Goal: Task Accomplishment & Management: Manage account settings

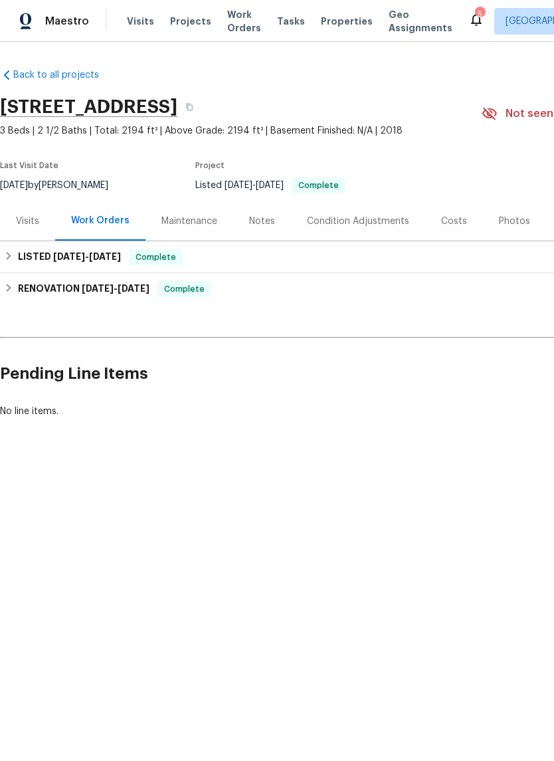
click at [19, 217] on div "Visits" at bounding box center [27, 221] width 23 height 13
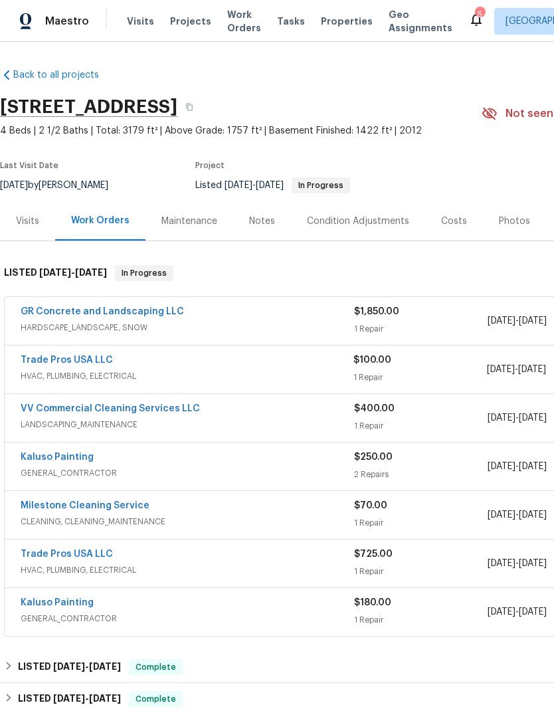
click at [89, 365] on link "Trade Pros USA LLC" at bounding box center [67, 359] width 92 height 9
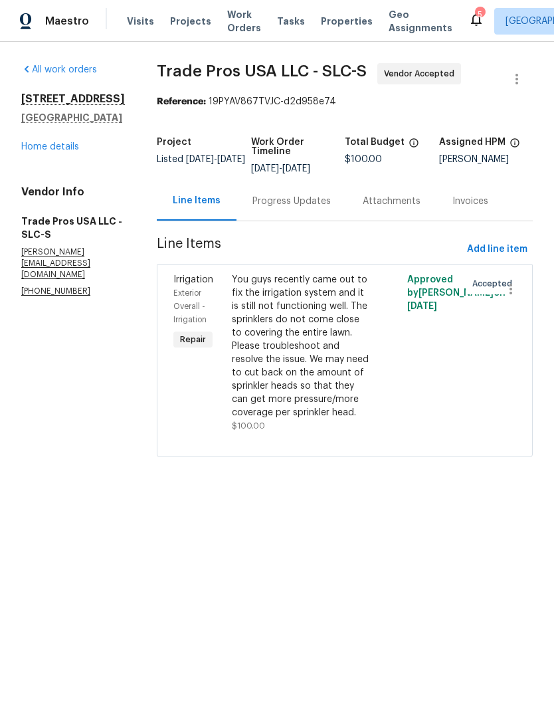
click at [292, 217] on div "Progress Updates" at bounding box center [291, 200] width 110 height 39
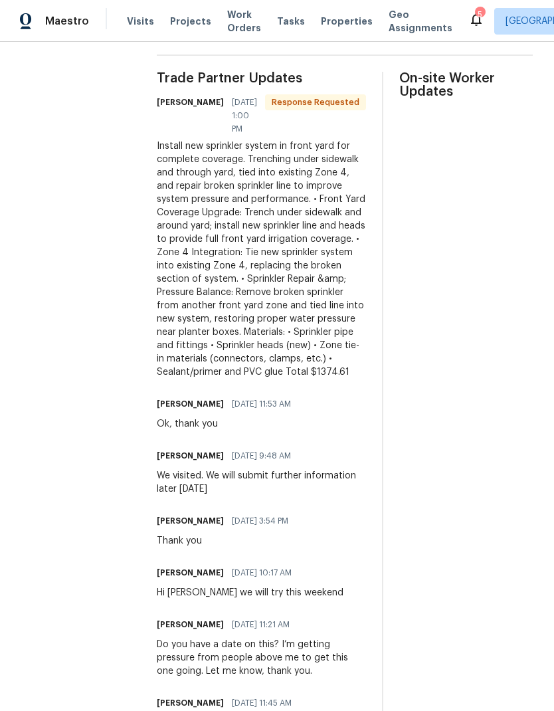
scroll to position [389, 0]
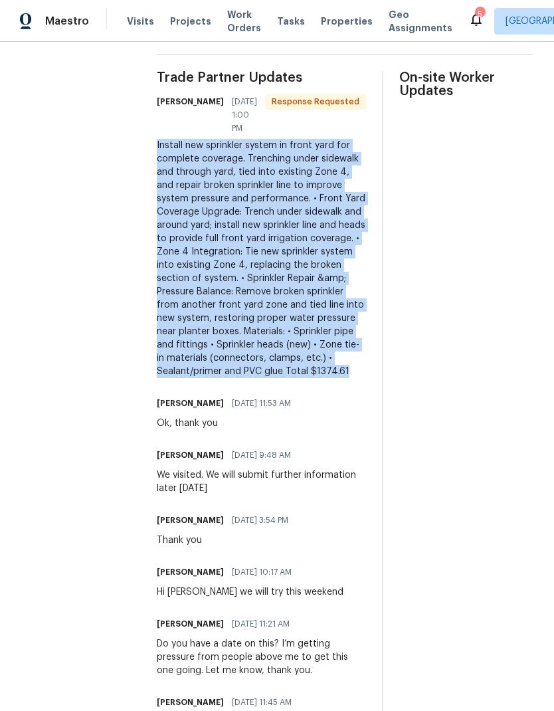
copy div "Install new sprinkler system in front yard for complete coverage. Trenching und…"
click at [80, 470] on section "All work orders 53 W Lake View Terrace Rd Saratoga Springs, UT 84045 Home detai…" at bounding box center [73, 321] width 104 height 1294
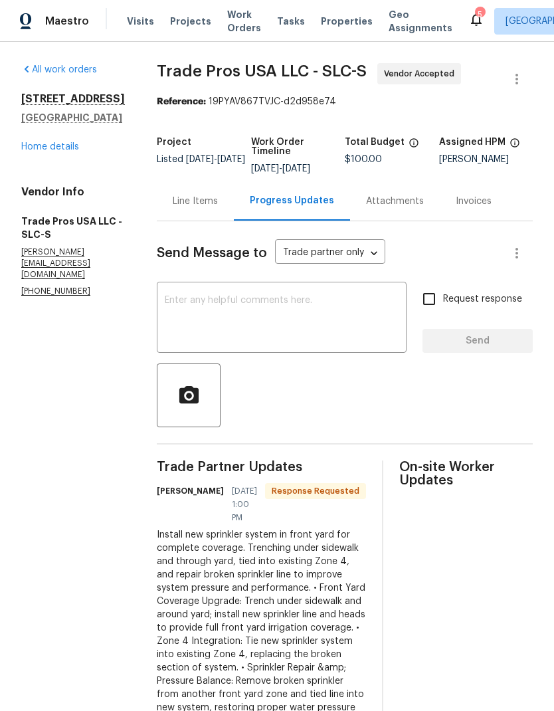
scroll to position [0, 0]
click at [292, 321] on textarea at bounding box center [282, 319] width 234 height 47
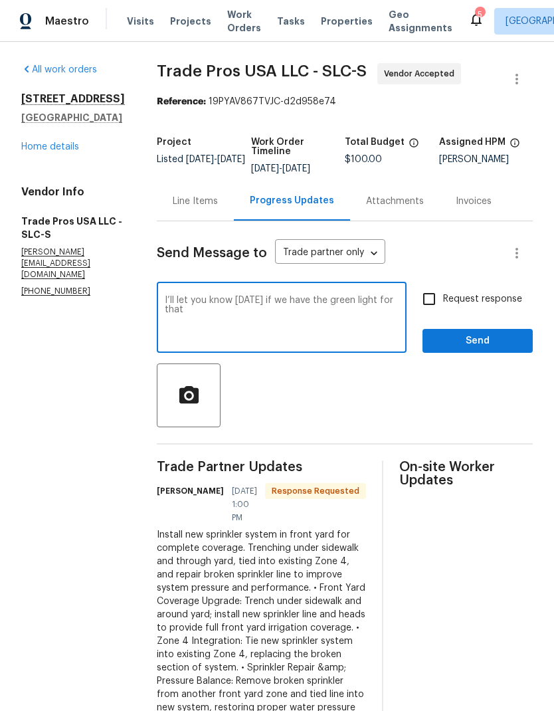
type textarea "I’ll let you know today if we have the green light for that"
click at [488, 345] on span "Send" at bounding box center [477, 341] width 89 height 17
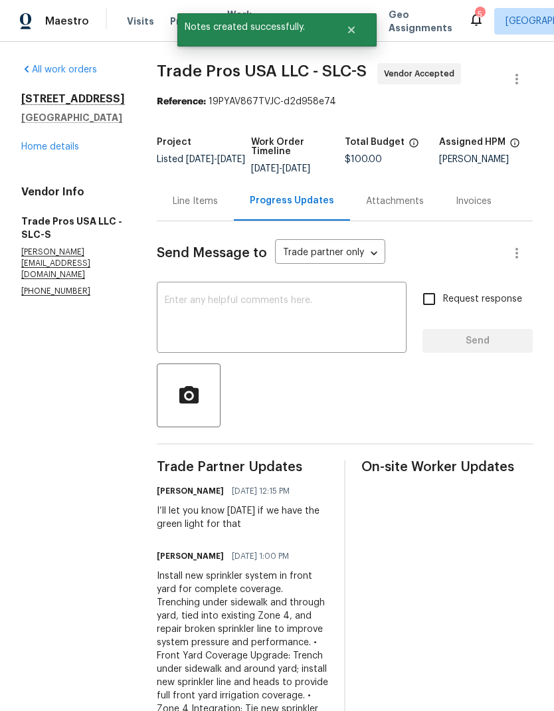
click at [44, 73] on link "All work orders" at bounding box center [59, 69] width 76 height 9
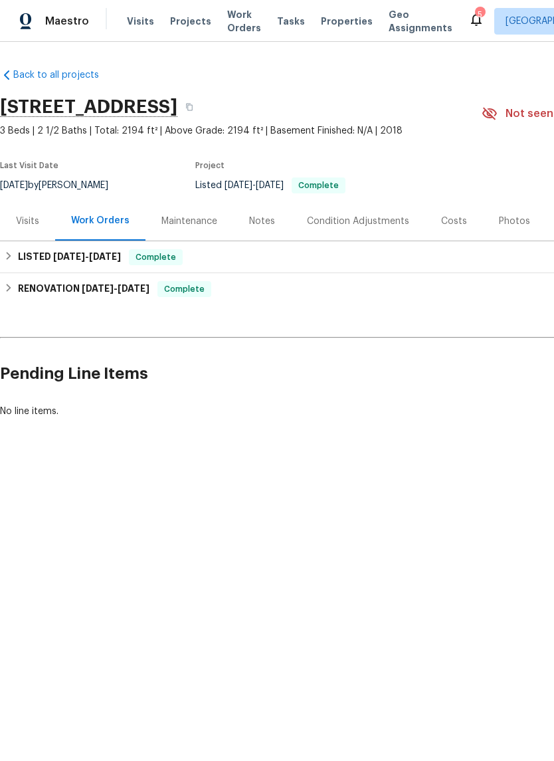
click at [240, 20] on span "Work Orders" at bounding box center [244, 21] width 34 height 27
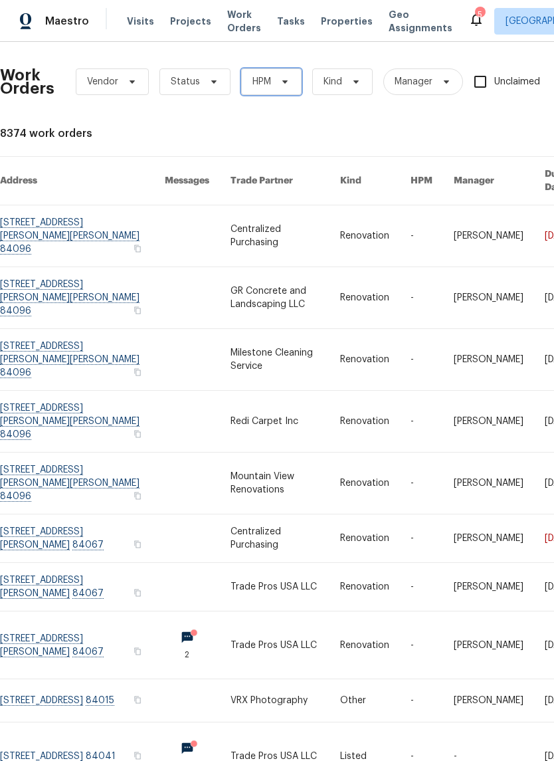
click at [278, 80] on span at bounding box center [283, 81] width 15 height 11
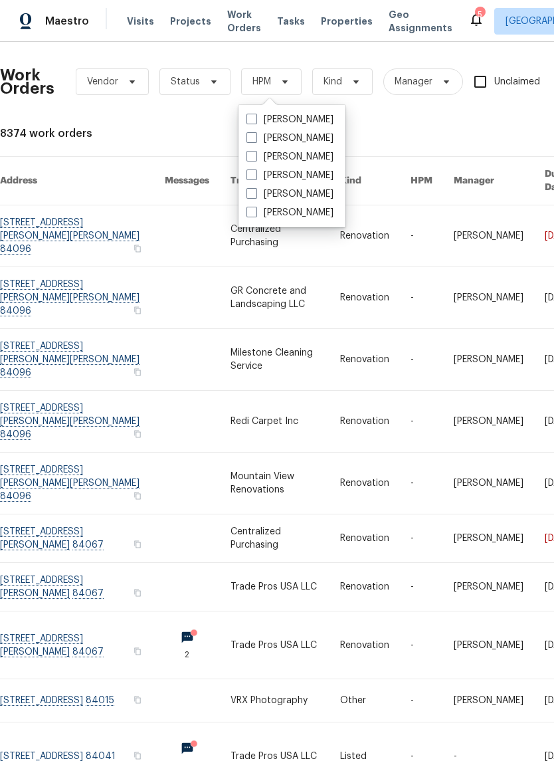
click at [255, 193] on span at bounding box center [251, 193] width 11 height 11
click at [255, 193] on input "[PERSON_NAME]" at bounding box center [250, 191] width 9 height 9
checkbox input "true"
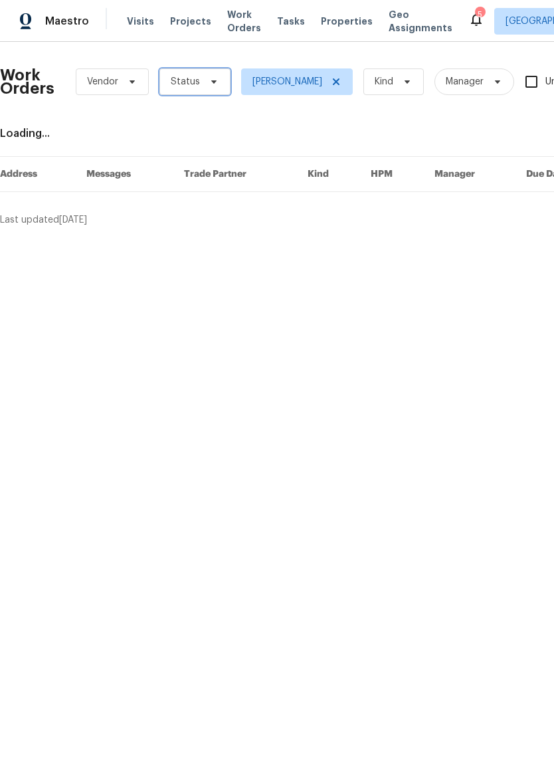
click at [205, 83] on span at bounding box center [212, 81] width 15 height 11
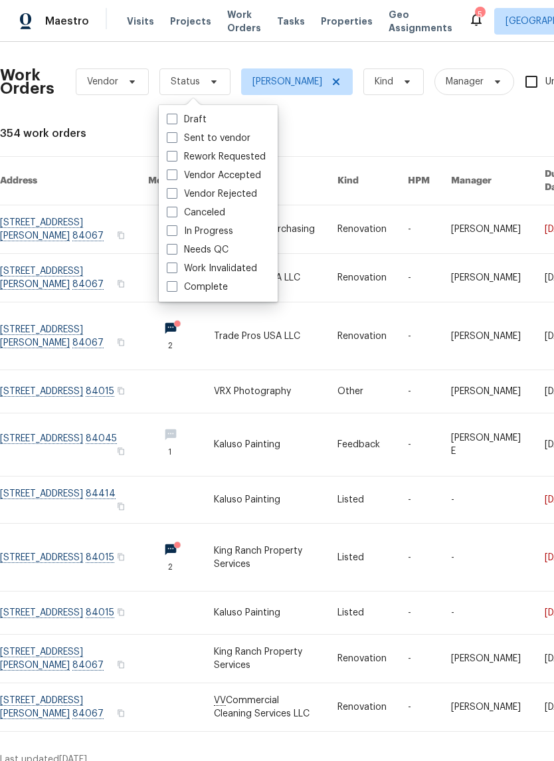
click at [177, 250] on label "Needs QC" at bounding box center [198, 249] width 62 height 13
click at [175, 250] on input "Needs QC" at bounding box center [171, 247] width 9 height 9
checkbox input "true"
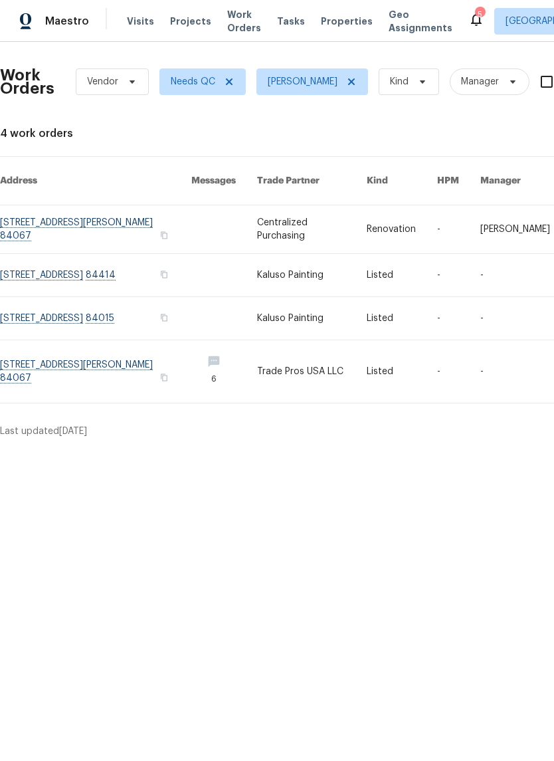
click at [68, 367] on link at bounding box center [95, 371] width 191 height 62
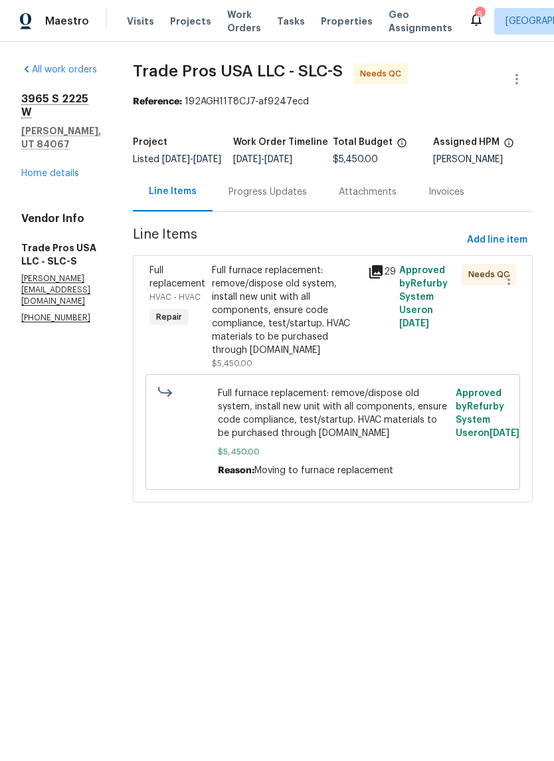
click at [292, 324] on div "Full furnace replacement: remove/dispose old system, install new unit with all …" at bounding box center [286, 310] width 148 height 93
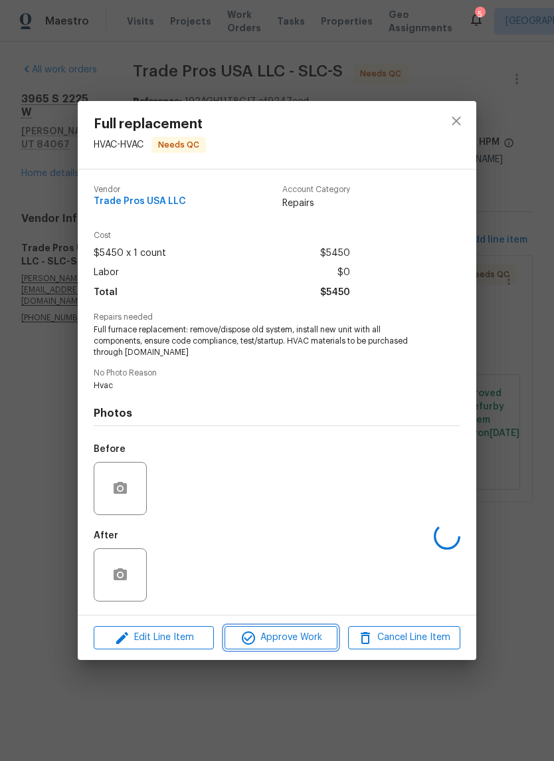
click at [292, 645] on span "Approve Work" at bounding box center [281, 637] width 104 height 17
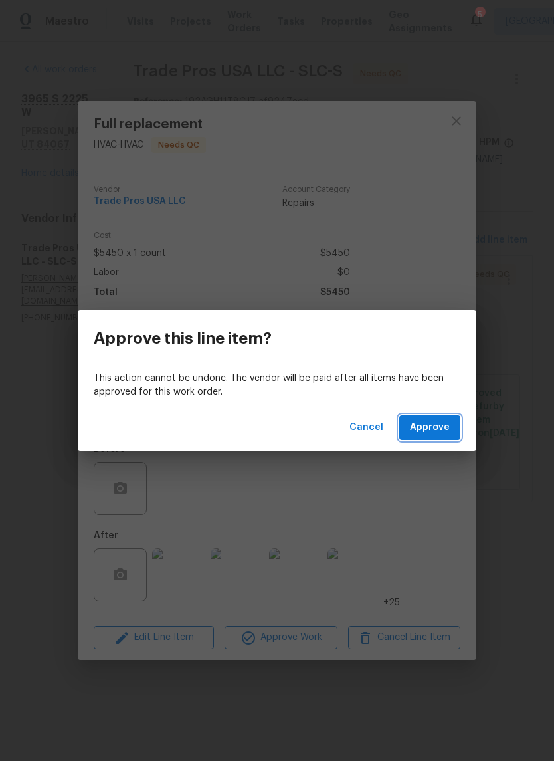
click at [443, 429] on span "Approve" at bounding box center [430, 427] width 40 height 17
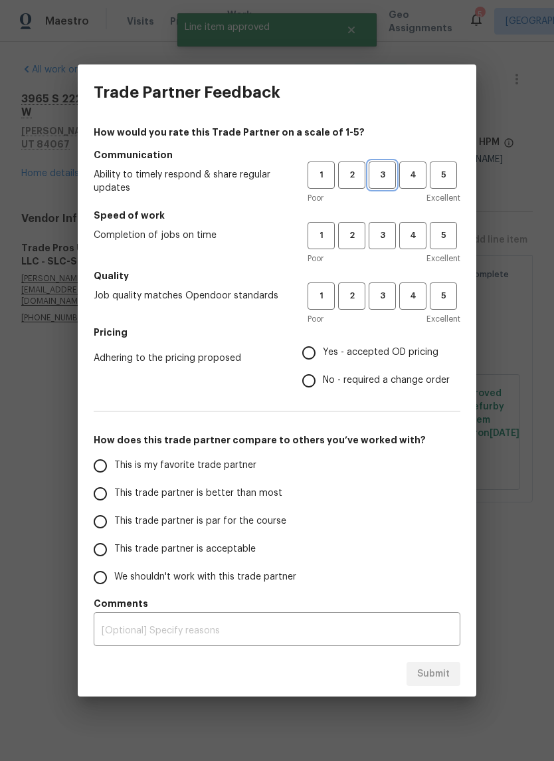
click at [383, 175] on span "3" at bounding box center [382, 174] width 25 height 15
click at [388, 246] on button "3" at bounding box center [382, 235] width 27 height 27
click at [392, 299] on span "3" at bounding box center [382, 295] width 25 height 15
click at [300, 358] on input "Yes - accepted OD pricing" at bounding box center [309, 353] width 28 height 28
radio input "true"
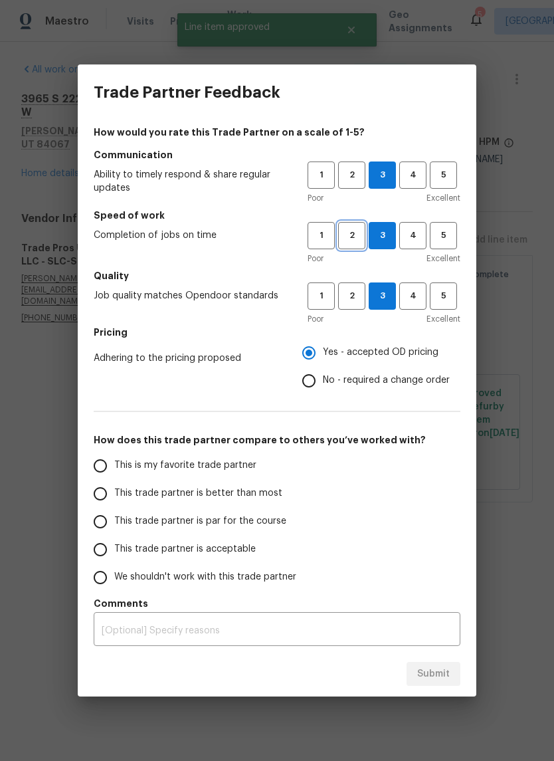
click at [358, 239] on span "2" at bounding box center [351, 235] width 25 height 15
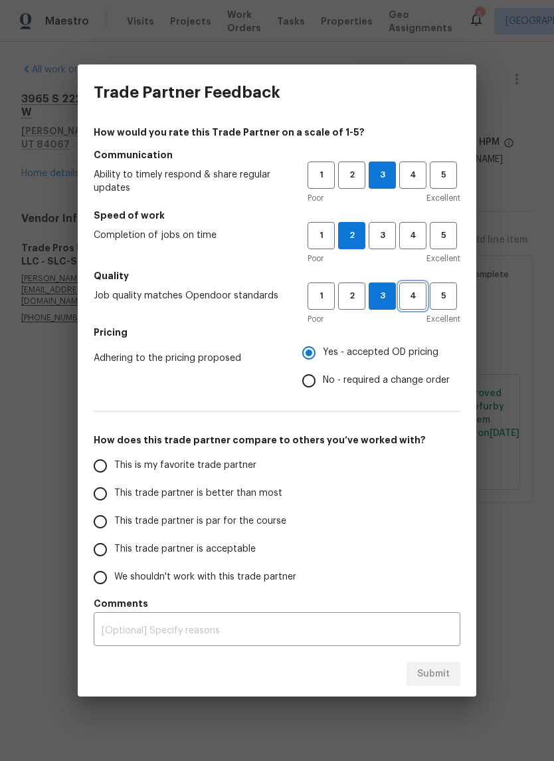
click at [410, 308] on button "4" at bounding box center [412, 295] width 27 height 27
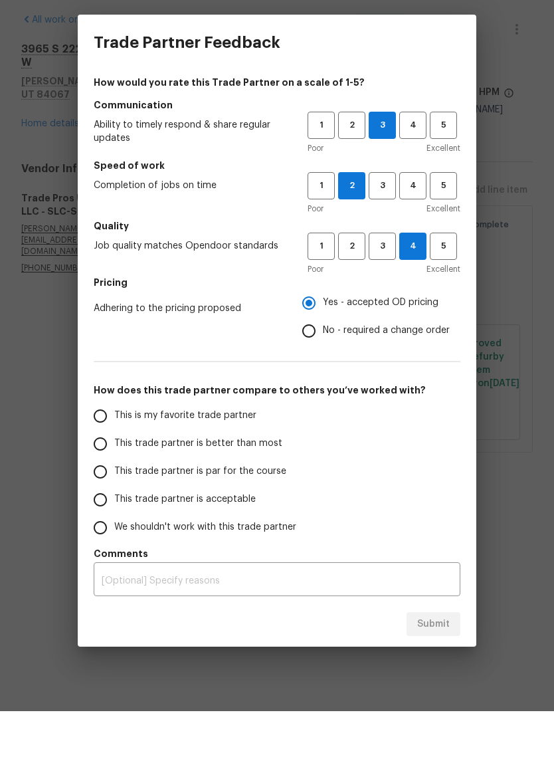
click at [108, 480] on input "This trade partner is better than most" at bounding box center [100, 494] width 28 height 28
click at [442, 666] on span "Submit" at bounding box center [433, 674] width 33 height 17
radio input "true"
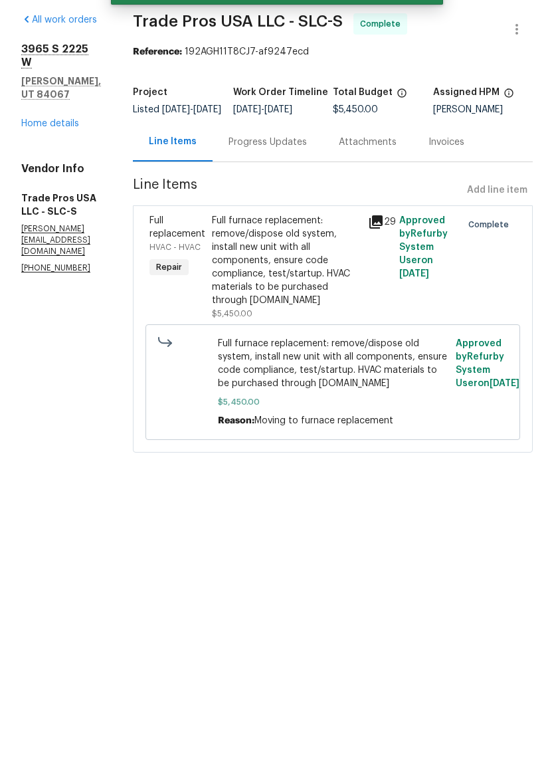
click at [58, 169] on link "Home details" at bounding box center [50, 173] width 58 height 9
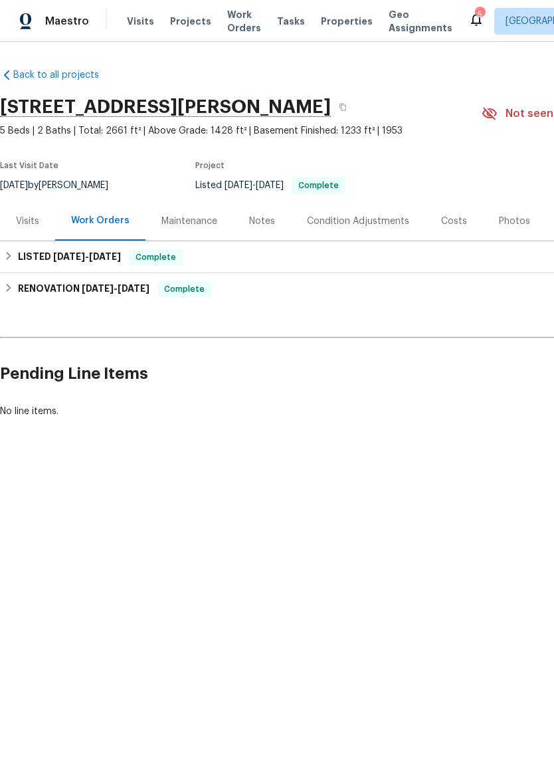
click at [228, 17] on span "Work Orders" at bounding box center [244, 21] width 34 height 27
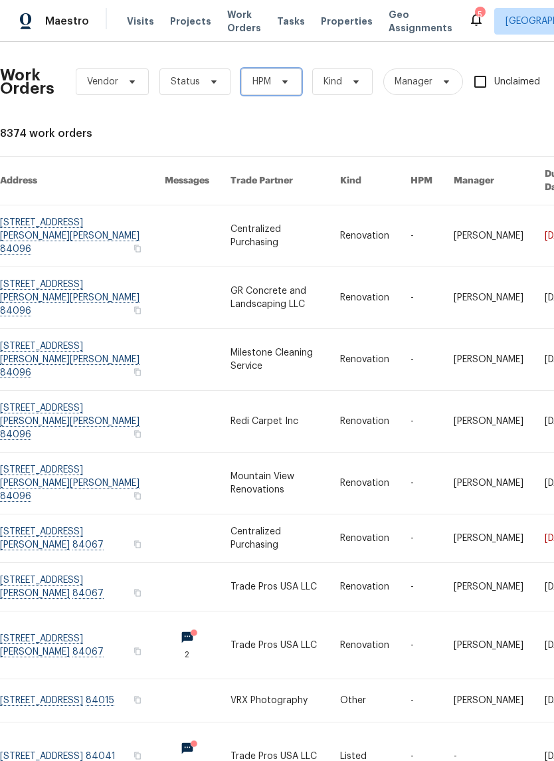
click at [276, 81] on span at bounding box center [283, 81] width 15 height 11
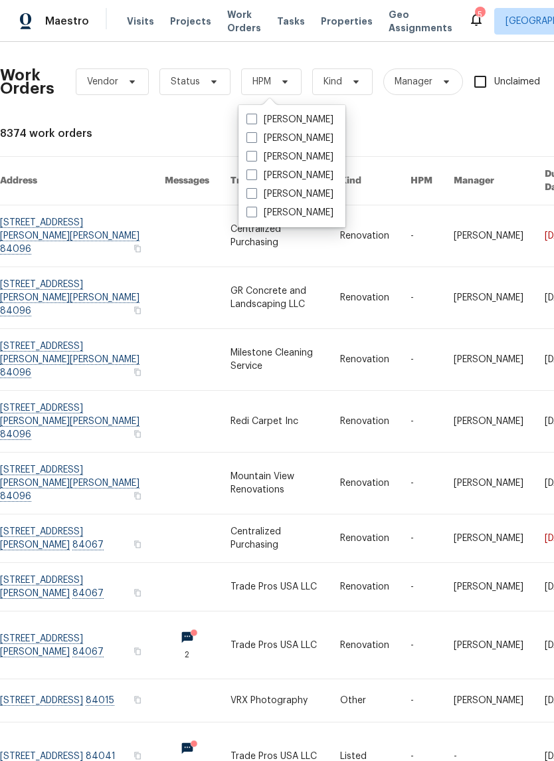
click at [254, 199] on label "[PERSON_NAME]" at bounding box center [289, 193] width 87 height 13
click at [254, 196] on input "[PERSON_NAME]" at bounding box center [250, 191] width 9 height 9
checkbox input "true"
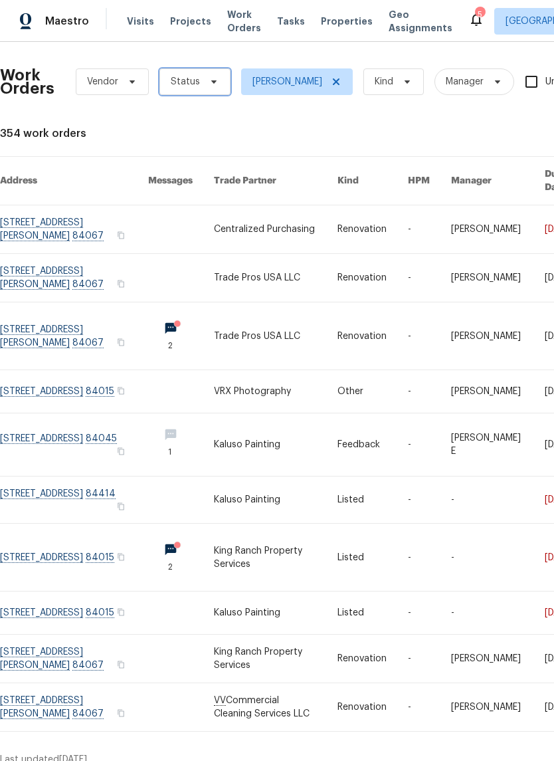
click at [200, 87] on span "Status" at bounding box center [194, 81] width 71 height 27
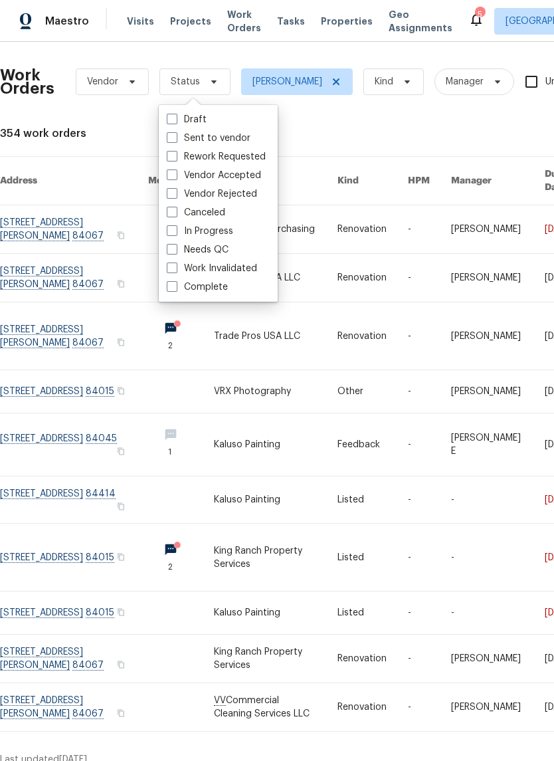
click at [173, 252] on span at bounding box center [172, 249] width 11 height 11
click at [173, 252] on input "Needs QC" at bounding box center [171, 247] width 9 height 9
checkbox input "true"
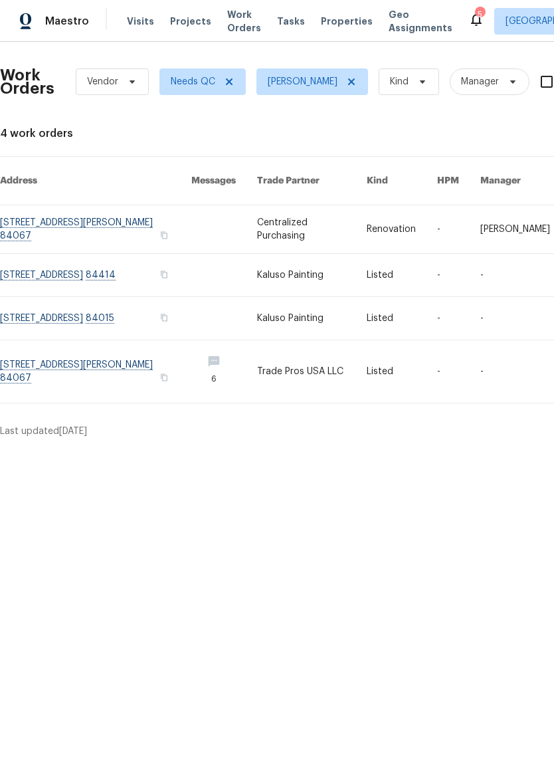
click at [64, 356] on link at bounding box center [95, 371] width 191 height 62
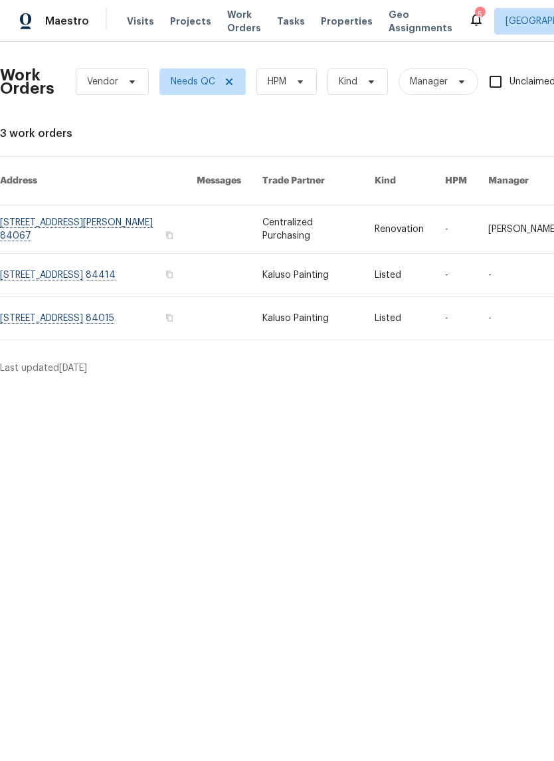
click at [72, 303] on link at bounding box center [98, 318] width 197 height 43
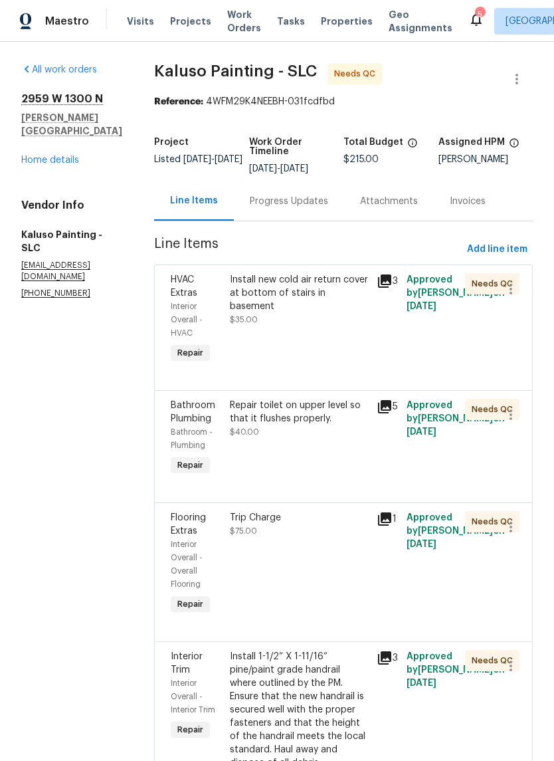
click at [326, 327] on div "Install new cold air return cover at bottom of stairs in basement $35.00" at bounding box center [299, 319] width 147 height 101
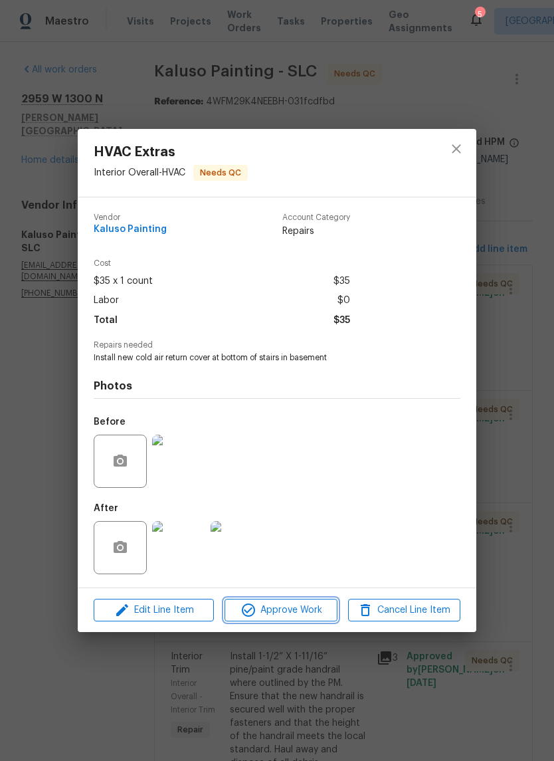
click at [296, 620] on button "Approve Work" at bounding box center [281, 610] width 112 height 23
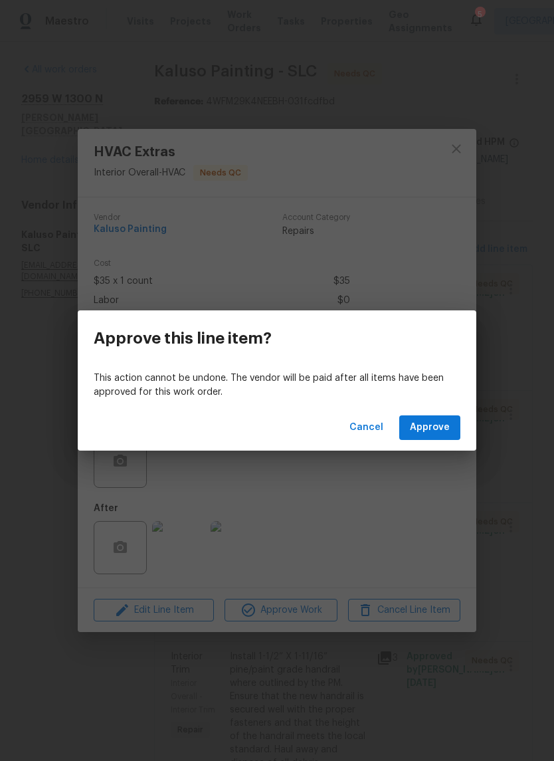
click at [440, 430] on span "Approve" at bounding box center [430, 427] width 40 height 17
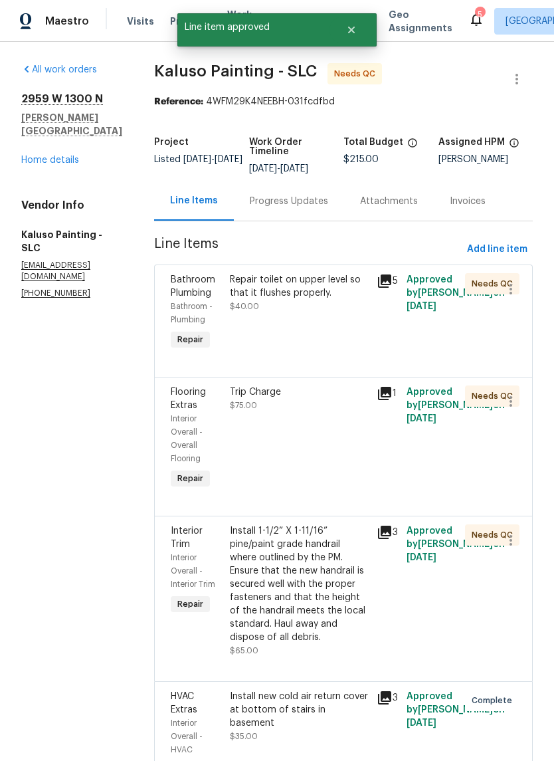
click at [302, 300] on div "Repair toilet on upper level so that it flushes properly. $40.00" at bounding box center [300, 293] width 140 height 40
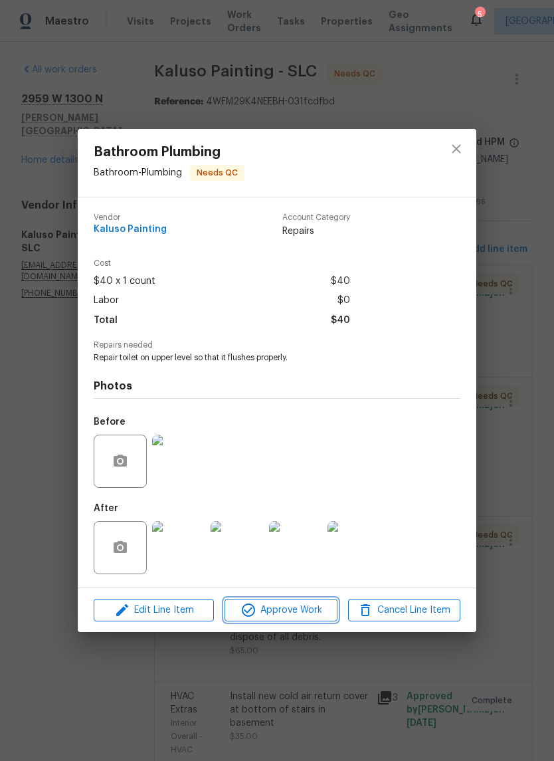
click at [294, 613] on span "Approve Work" at bounding box center [281, 610] width 104 height 17
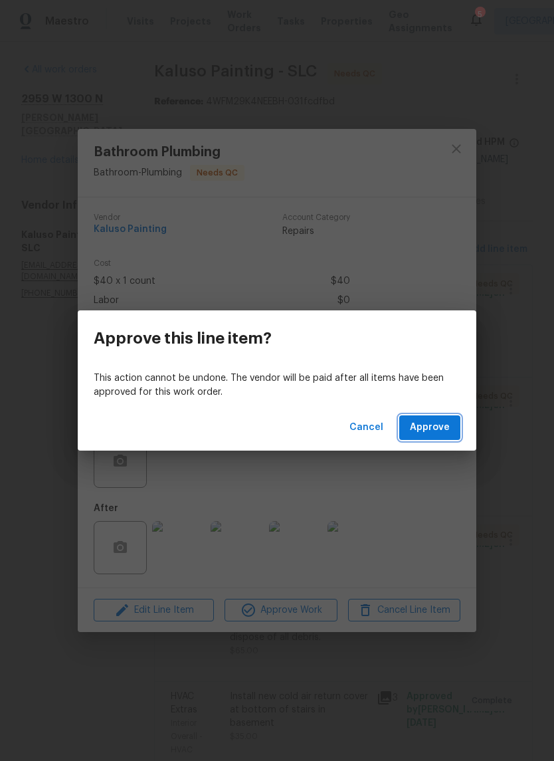
click at [436, 434] on span "Approve" at bounding box center [430, 427] width 40 height 17
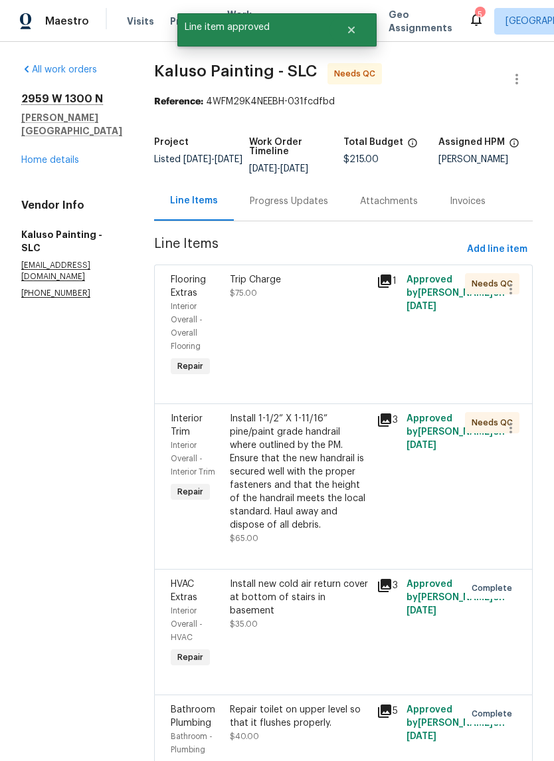
click at [303, 325] on div "Trip Charge $75.00" at bounding box center [299, 326] width 147 height 114
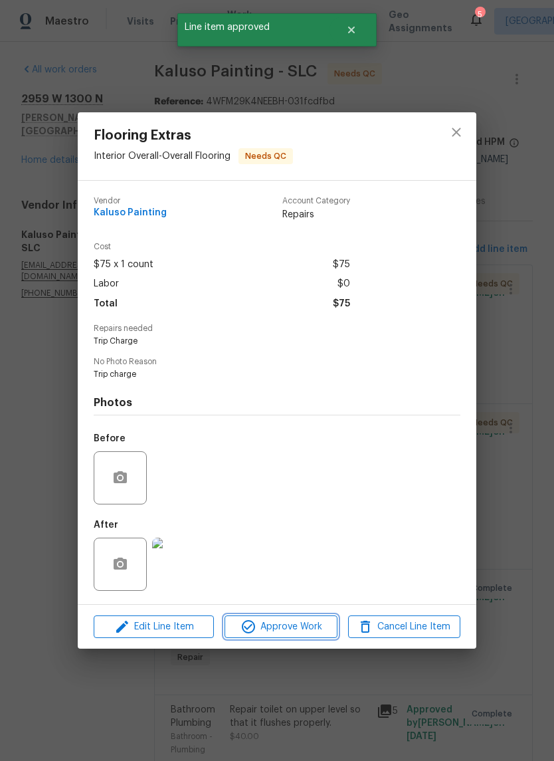
click at [310, 632] on span "Approve Work" at bounding box center [281, 626] width 104 height 17
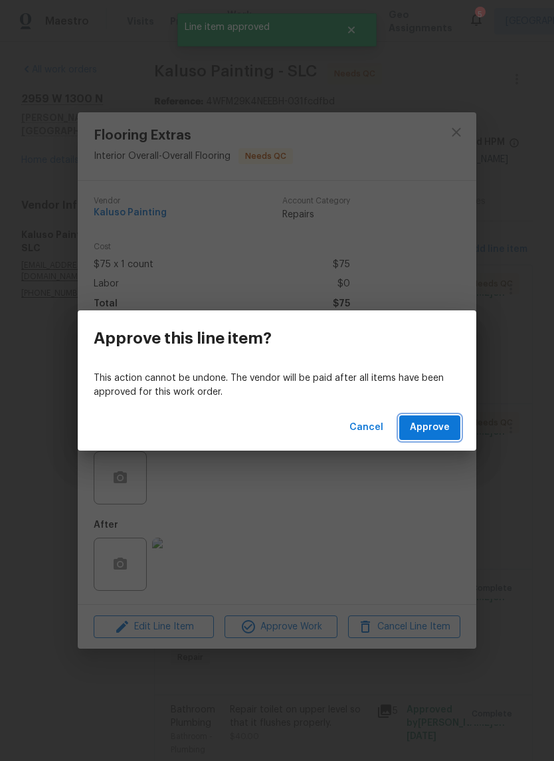
click at [433, 425] on span "Approve" at bounding box center [430, 427] width 40 height 17
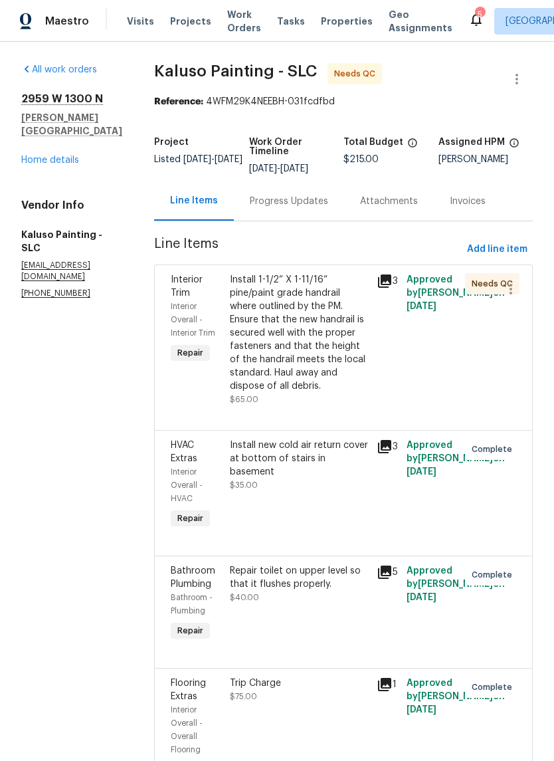
click at [301, 330] on div "Install 1-1/2” X 1-11/16” pine/paint grade handrail where outlined by the PM. E…" at bounding box center [300, 333] width 140 height 120
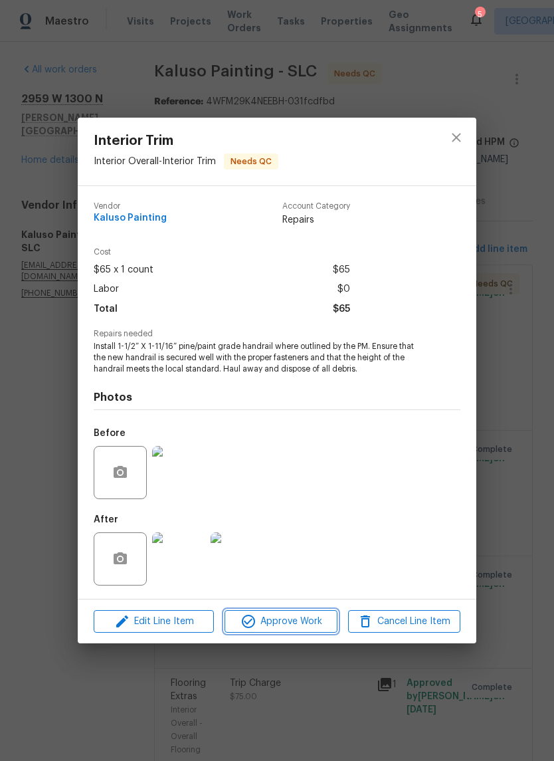
click at [284, 625] on span "Approve Work" at bounding box center [281, 621] width 104 height 17
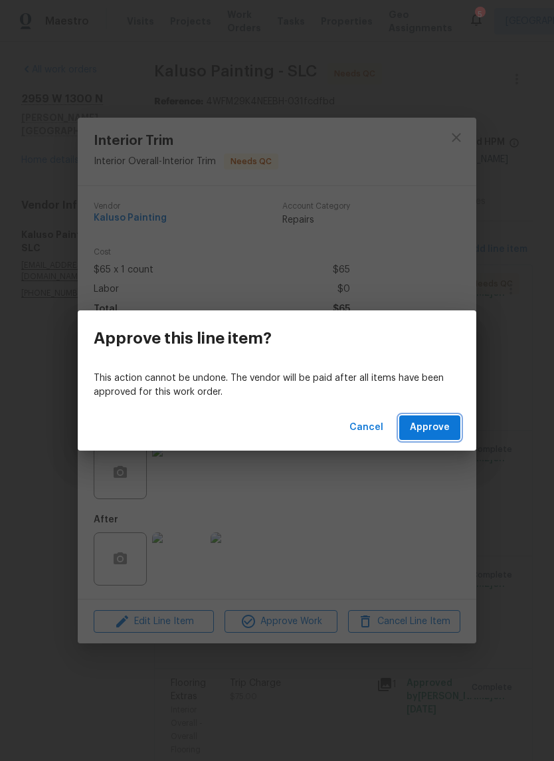
click at [437, 432] on span "Approve" at bounding box center [430, 427] width 40 height 17
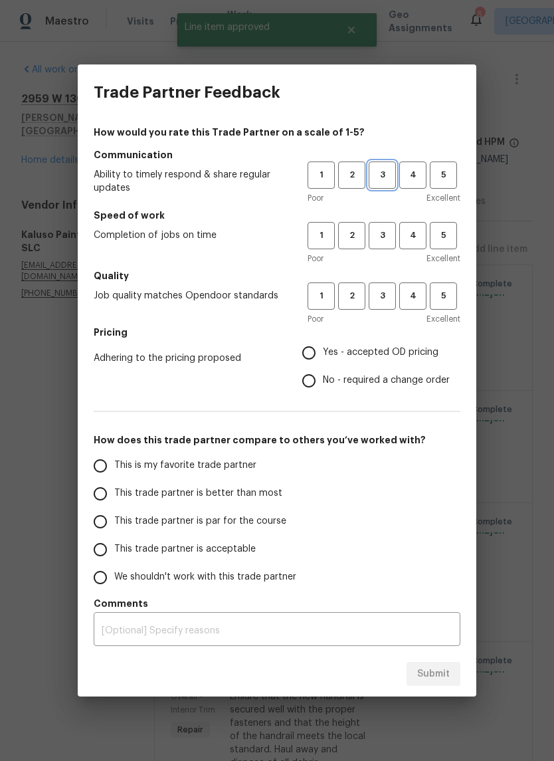
click at [382, 176] on span "3" at bounding box center [382, 174] width 25 height 15
click at [377, 248] on button "3" at bounding box center [382, 235] width 27 height 27
click at [379, 298] on span "3" at bounding box center [382, 295] width 25 height 15
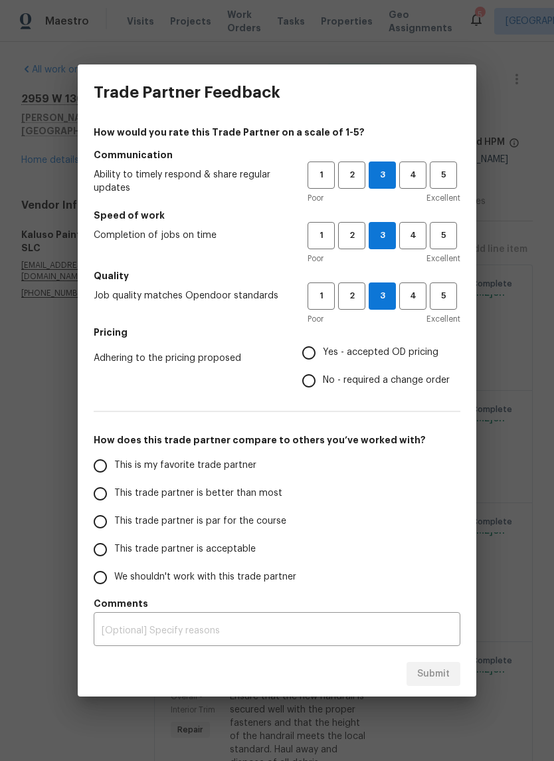
click at [320, 352] on input "Yes - accepted OD pricing" at bounding box center [309, 353] width 28 height 28
radio input "true"
click at [96, 492] on input "This trade partner is better than most" at bounding box center [100, 494] width 28 height 28
click at [437, 676] on span "Submit" at bounding box center [433, 674] width 33 height 17
radio input "true"
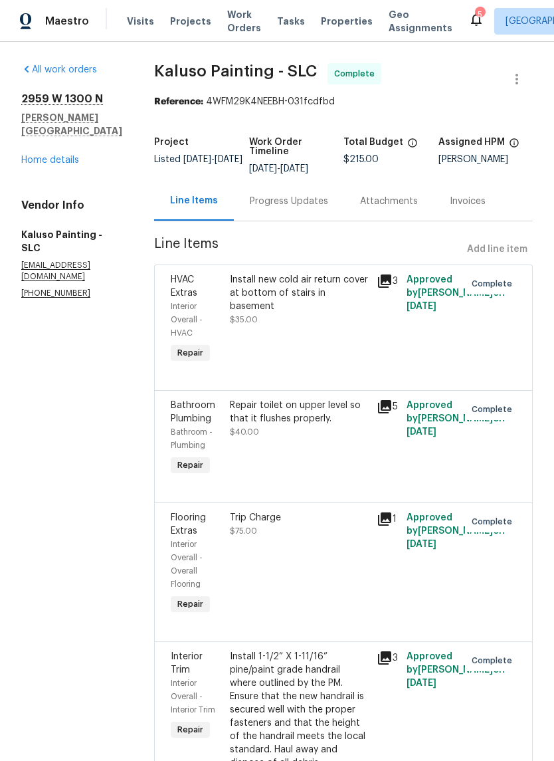
click at [56, 159] on div "All work orders 2959 W 1300 N Clinton, UT 84015 Home details Vendor Info Kaluso…" at bounding box center [71, 181] width 101 height 236
click at [46, 155] on link "Home details" at bounding box center [50, 159] width 58 height 9
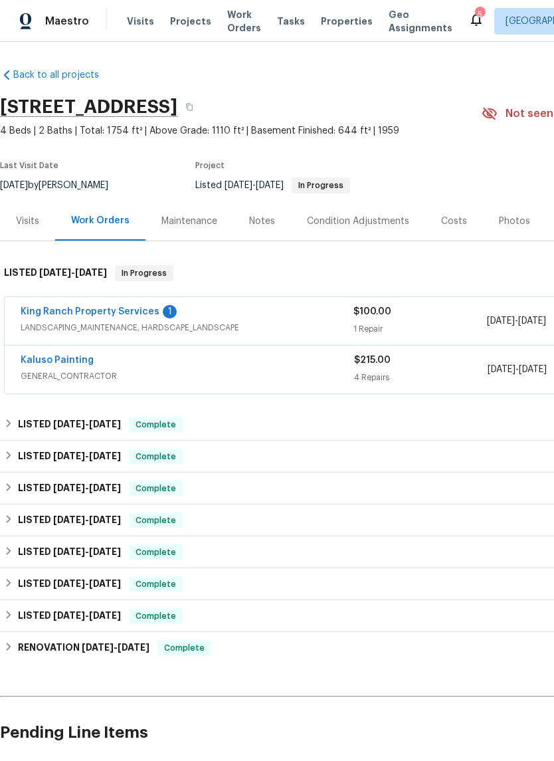
click at [104, 327] on span "LANDSCAPING_MAINTENANCE, HARDSCAPE_LANDSCAPE" at bounding box center [187, 327] width 333 height 13
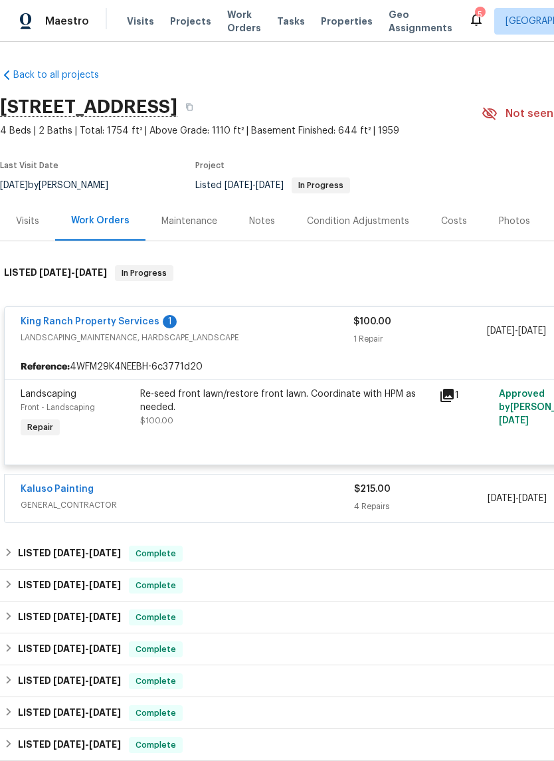
click at [186, 322] on div "King Ranch Property Services 1" at bounding box center [187, 323] width 333 height 16
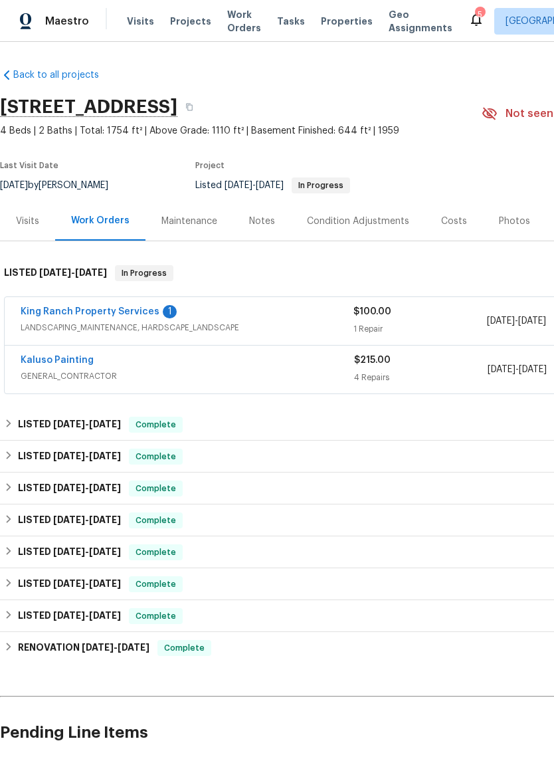
click at [131, 316] on link "King Ranch Property Services" at bounding box center [90, 311] width 139 height 9
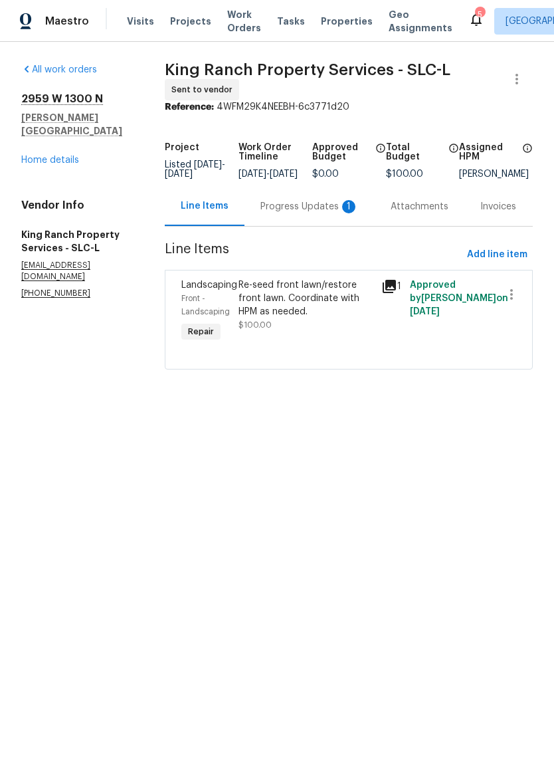
click at [303, 213] on div "Progress Updates 1" at bounding box center [309, 206] width 98 height 13
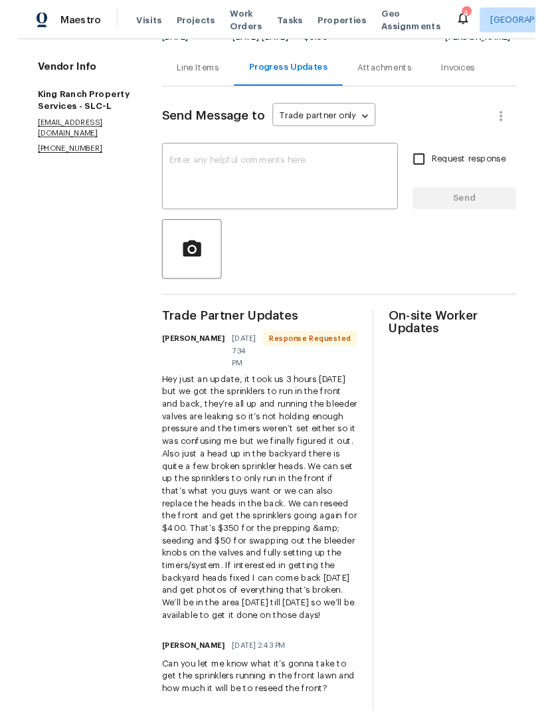
scroll to position [131, 0]
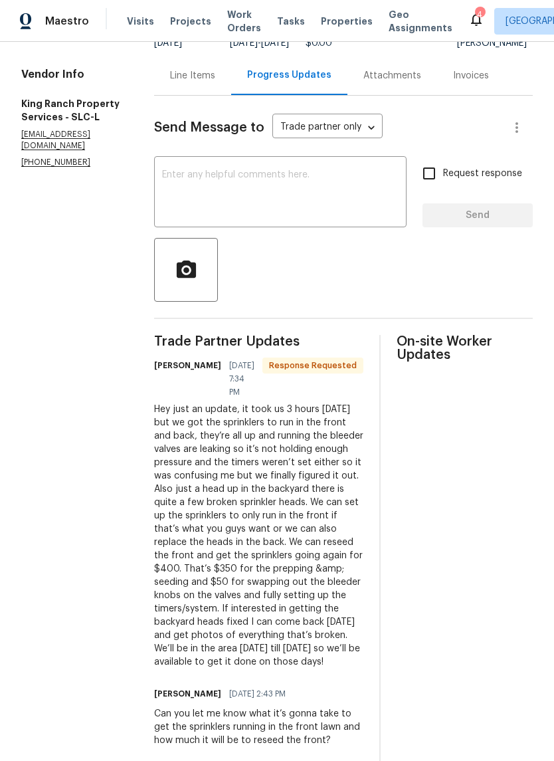
click at [308, 200] on textarea at bounding box center [280, 193] width 236 height 47
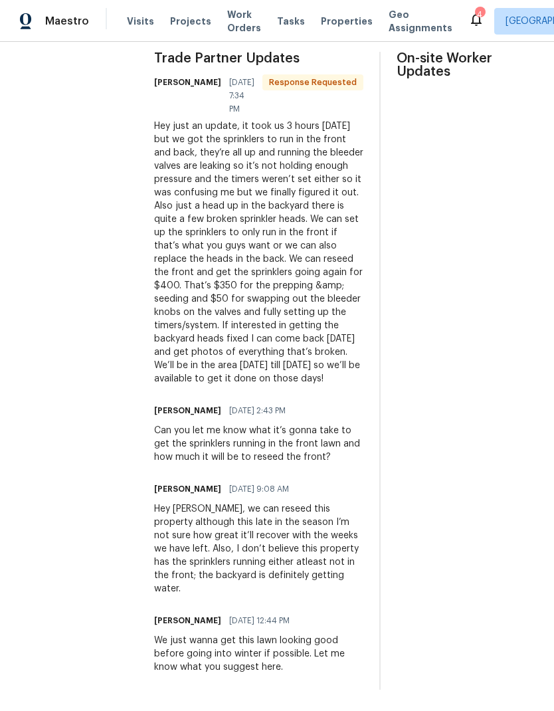
scroll to position [0, 0]
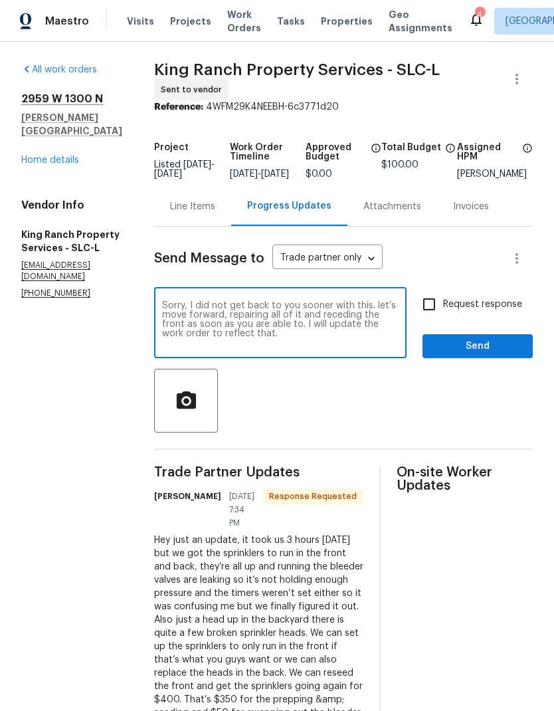
type textarea "Sorry, I did not get back to you sooner with this. let’s move forward, repairin…"
click at [496, 359] on button "Send" at bounding box center [477, 346] width 110 height 25
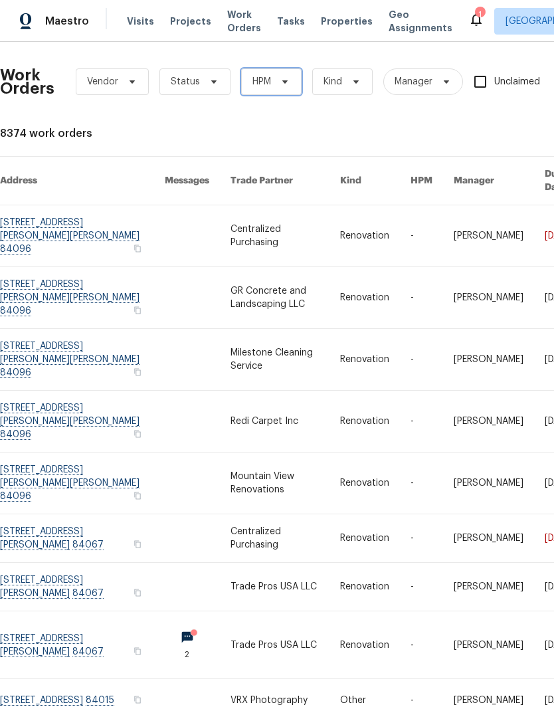
click at [270, 80] on span "HPM" at bounding box center [271, 81] width 60 height 27
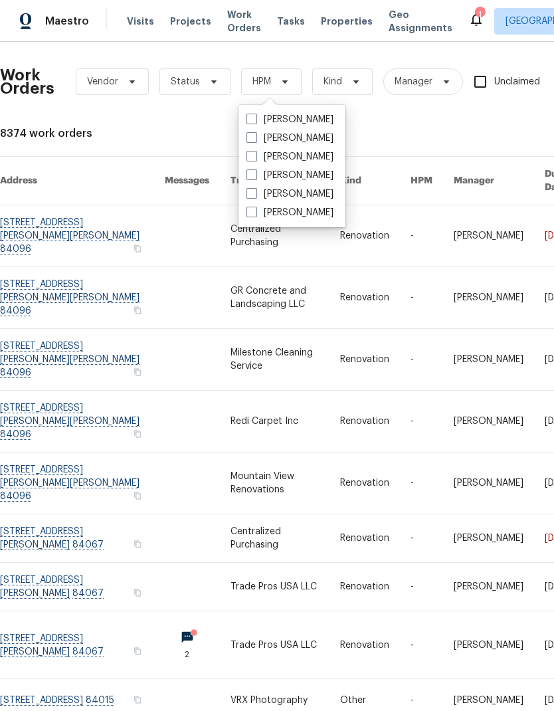
click at [254, 192] on span at bounding box center [251, 193] width 11 height 11
click at [254, 192] on input "[PERSON_NAME]" at bounding box center [250, 191] width 9 height 9
checkbox input "true"
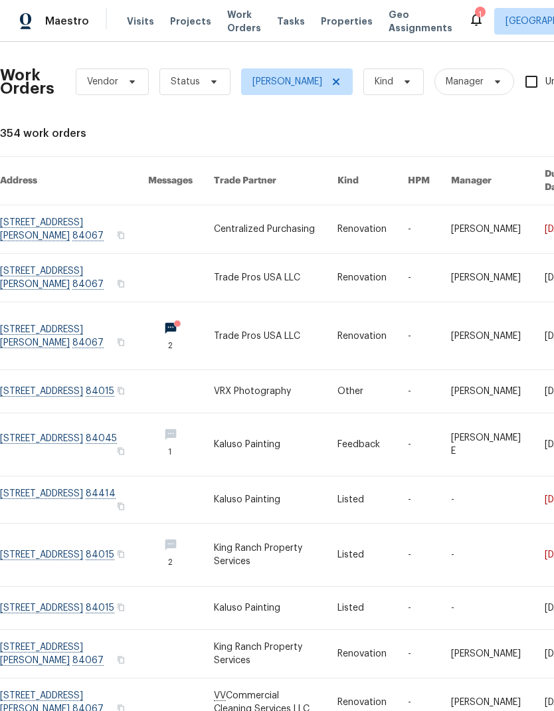
click at [225, 62] on div "Work Orders Vendor Status Scott Beirdneau Kind Manager Unclaimed ​" at bounding box center [391, 81] width 783 height 58
click at [199, 88] on span "Status" at bounding box center [194, 81] width 71 height 27
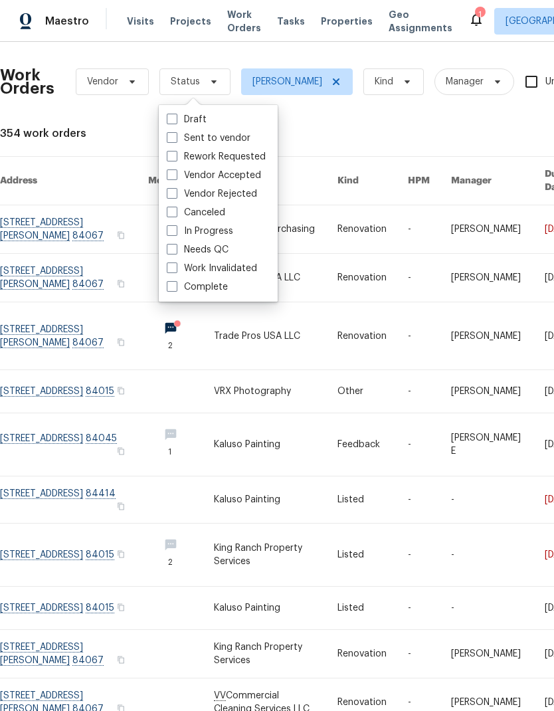
click at [176, 249] on span at bounding box center [172, 249] width 11 height 11
click at [175, 249] on input "Needs QC" at bounding box center [171, 247] width 9 height 9
checkbox input "true"
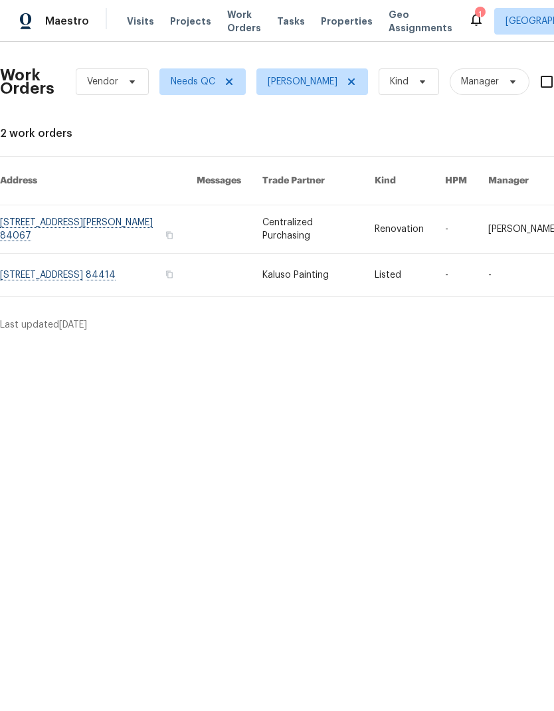
click at [88, 260] on link at bounding box center [98, 275] width 197 height 43
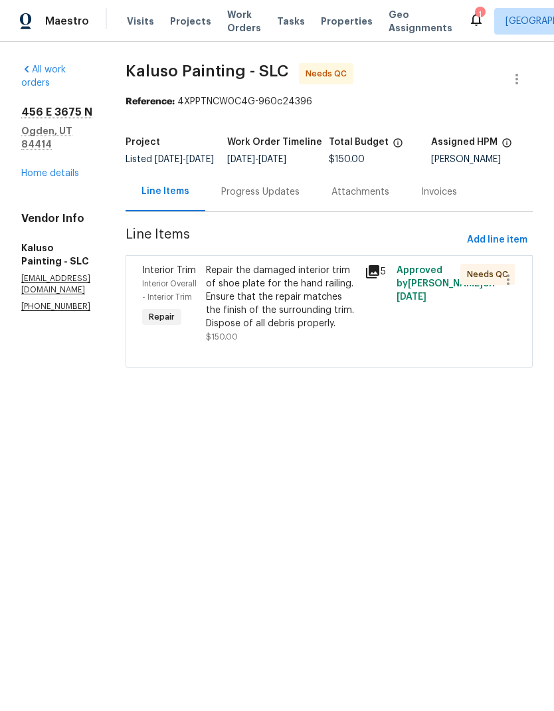
click at [320, 312] on div "Repair the damaged interior trim of shoe plate for the hand railing. Ensure tha…" at bounding box center [281, 297] width 151 height 66
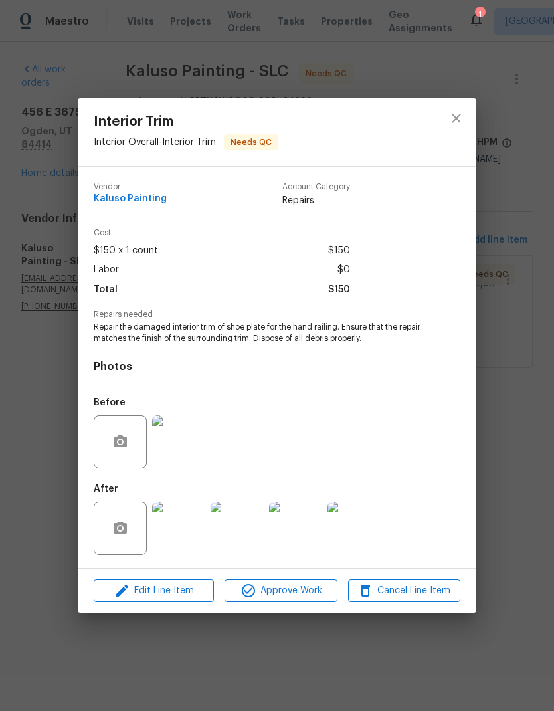
click at [192, 515] on img at bounding box center [178, 528] width 53 height 53
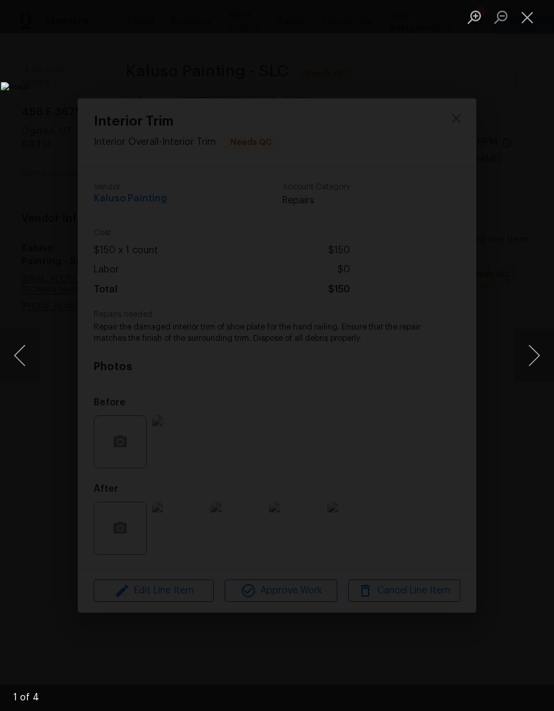
click at [536, 364] on button "Next image" at bounding box center [534, 355] width 40 height 53
click at [535, 367] on button "Next image" at bounding box center [534, 355] width 40 height 53
click at [533, 363] on button "Next image" at bounding box center [534, 355] width 40 height 53
click at [527, 23] on button "Close lightbox" at bounding box center [527, 16] width 27 height 23
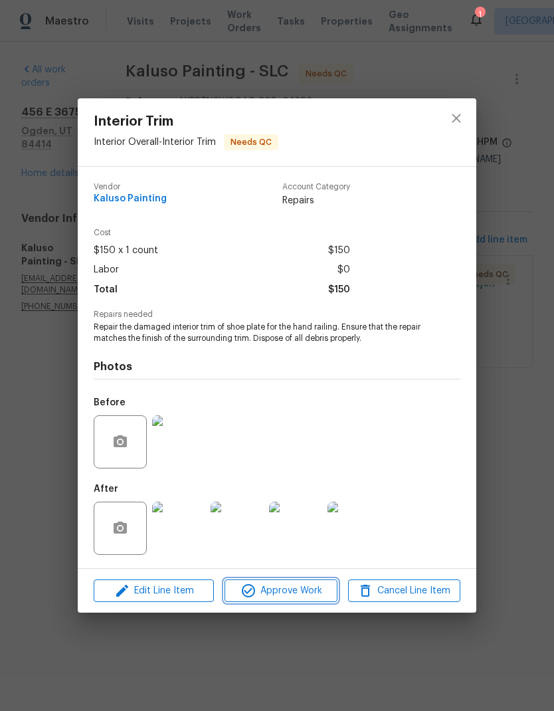
click at [290, 595] on span "Approve Work" at bounding box center [281, 591] width 104 height 17
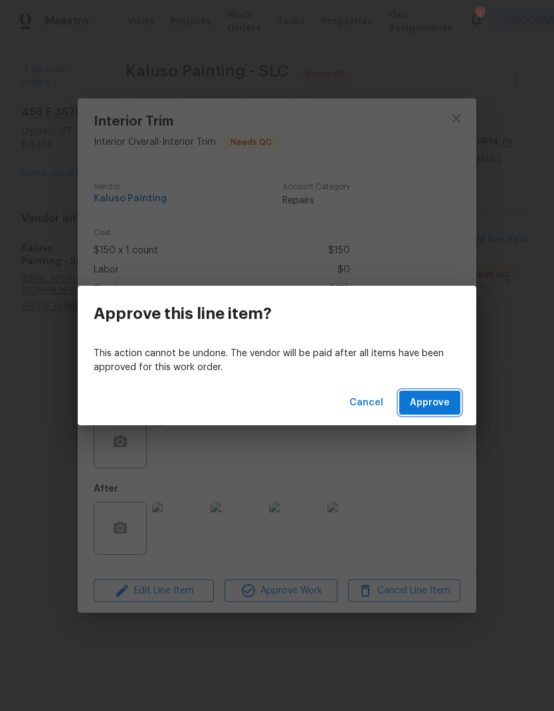
click at [442, 409] on span "Approve" at bounding box center [430, 403] width 40 height 17
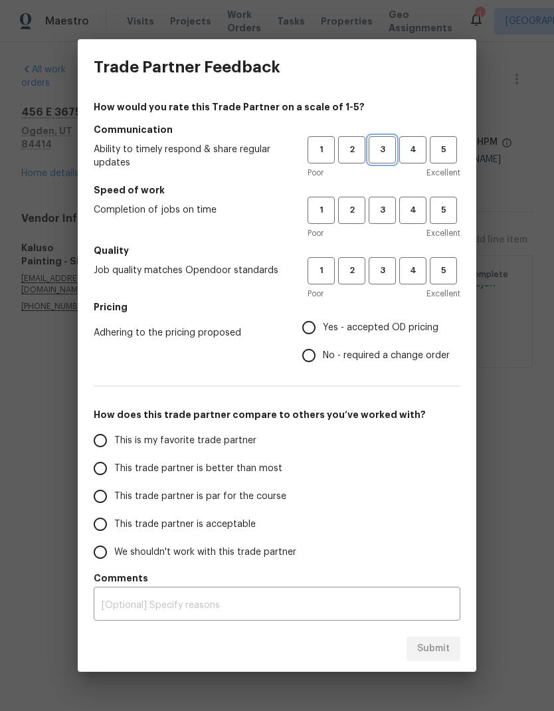
click at [387, 153] on span "3" at bounding box center [382, 149] width 25 height 15
click at [387, 211] on span "3" at bounding box center [382, 210] width 25 height 15
click at [386, 276] on span "3" at bounding box center [382, 270] width 25 height 15
click at [314, 333] on input "Yes - accepted OD pricing" at bounding box center [309, 328] width 28 height 28
radio input "true"
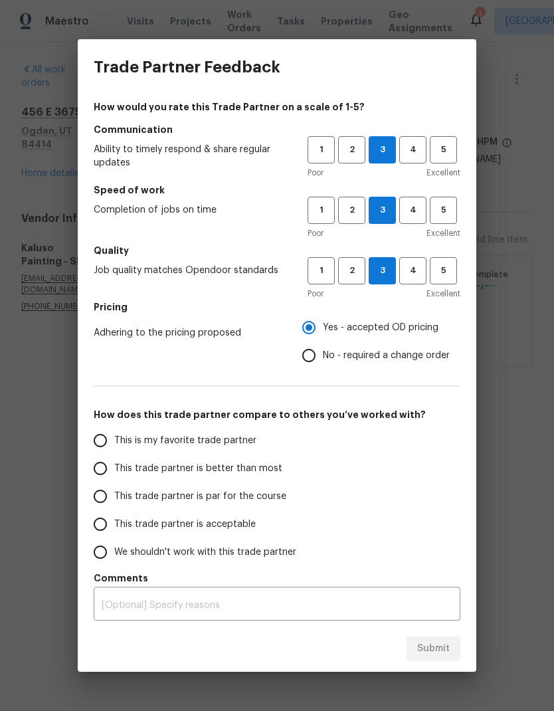
click at [101, 440] on input "This is my favorite trade partner" at bounding box center [100, 440] width 28 height 28
click at [438, 650] on span "Submit" at bounding box center [433, 648] width 33 height 17
radio input "true"
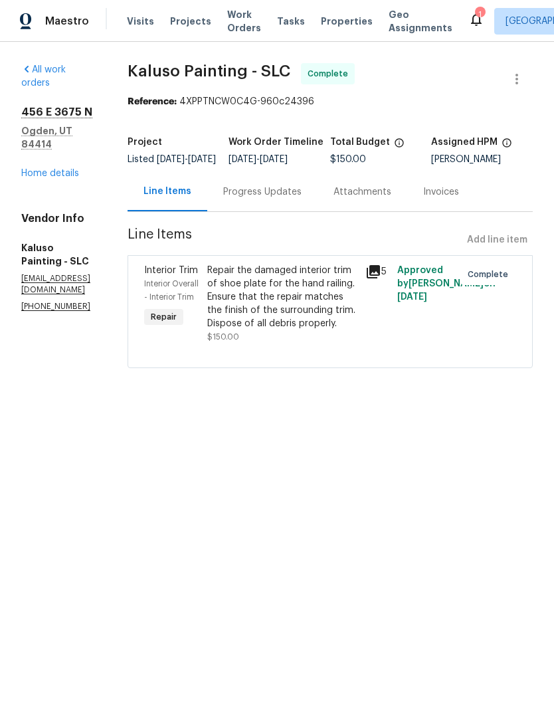
click at [238, 20] on span "Work Orders" at bounding box center [244, 21] width 34 height 27
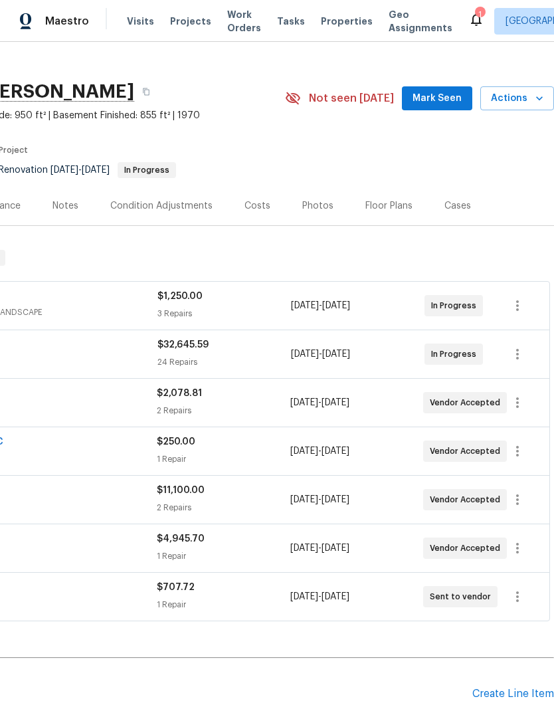
scroll to position [15, 197]
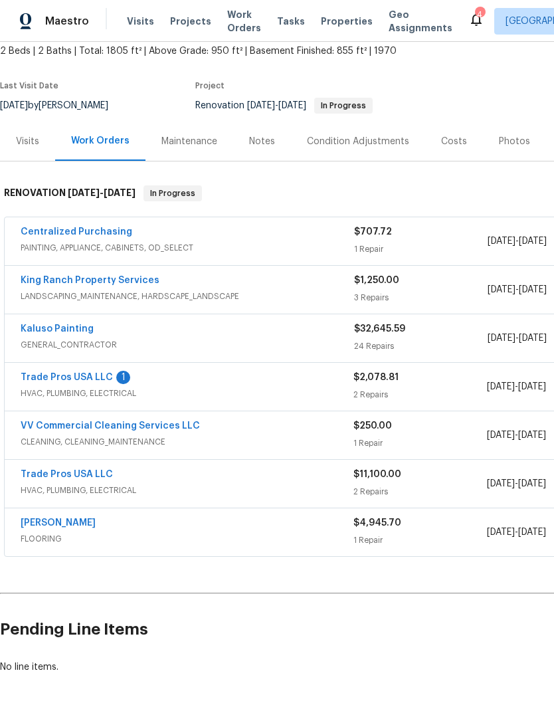
scroll to position [79, 0]
click at [105, 234] on link "Centralized Purchasing" at bounding box center [77, 232] width 112 height 9
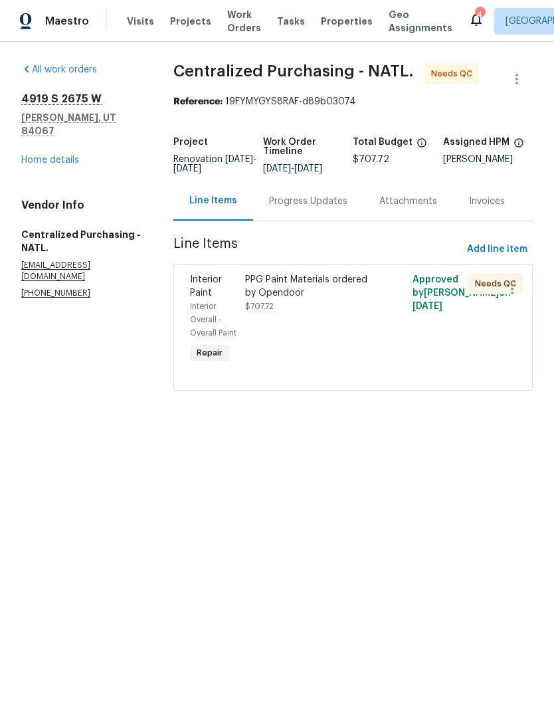
click at [347, 339] on div "PPG Paint Materials ordered by Opendoor $707.72" at bounding box center [311, 319] width 140 height 101
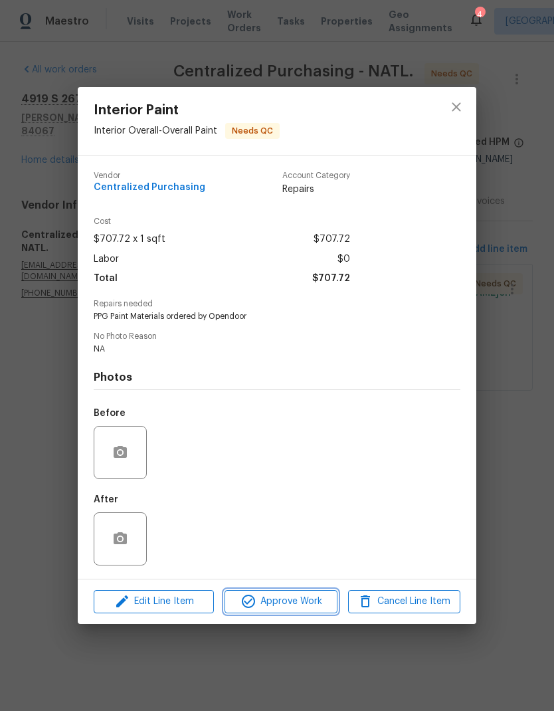
click at [300, 604] on span "Approve Work" at bounding box center [281, 601] width 104 height 17
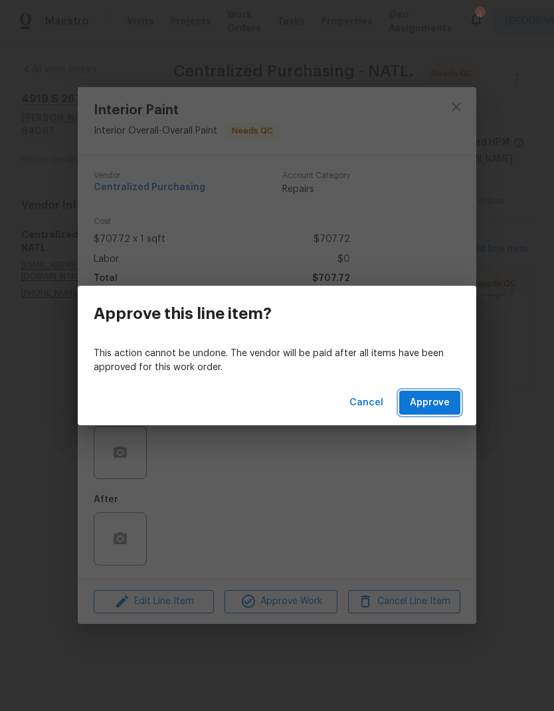
click at [434, 401] on span "Approve" at bounding box center [430, 403] width 40 height 17
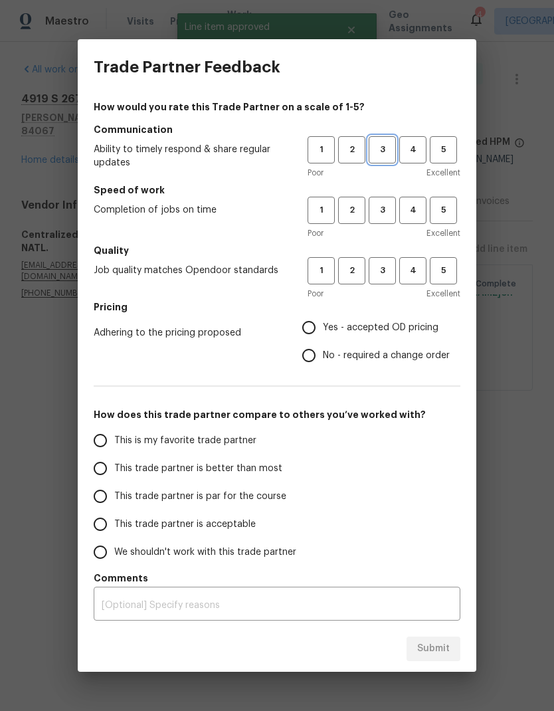
click at [387, 155] on span "3" at bounding box center [382, 149] width 25 height 15
click at [386, 213] on span "3" at bounding box center [382, 210] width 25 height 15
click at [384, 284] on button "3" at bounding box center [382, 270] width 27 height 27
click at [312, 335] on input "Yes - accepted OD pricing" at bounding box center [309, 328] width 28 height 28
radio input "true"
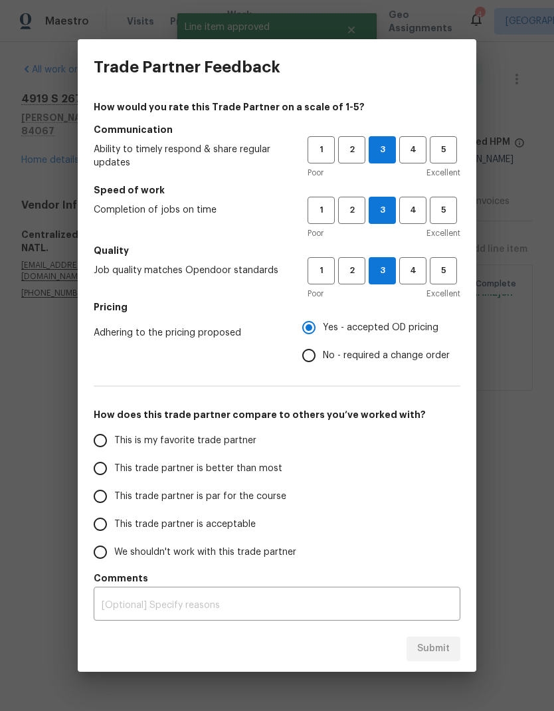
click at [104, 476] on input "This trade partner is better than most" at bounding box center [100, 468] width 28 height 28
click at [439, 660] on button "Submit" at bounding box center [434, 648] width 54 height 25
radio input "true"
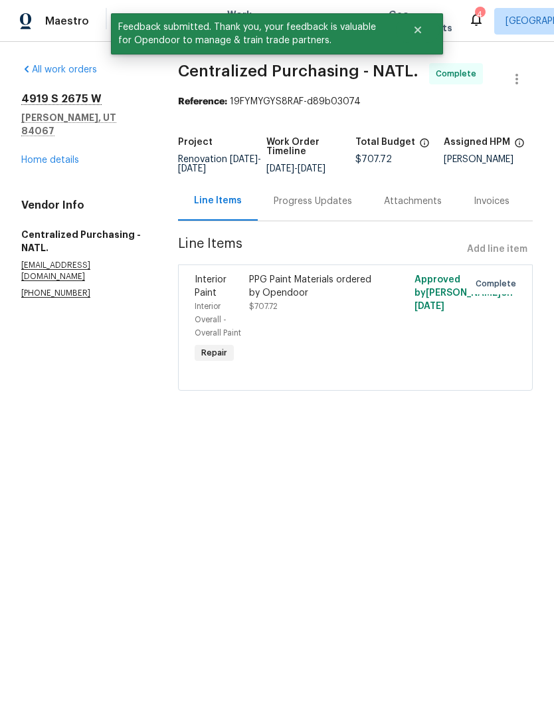
click at [72, 155] on link "Home details" at bounding box center [50, 159] width 58 height 9
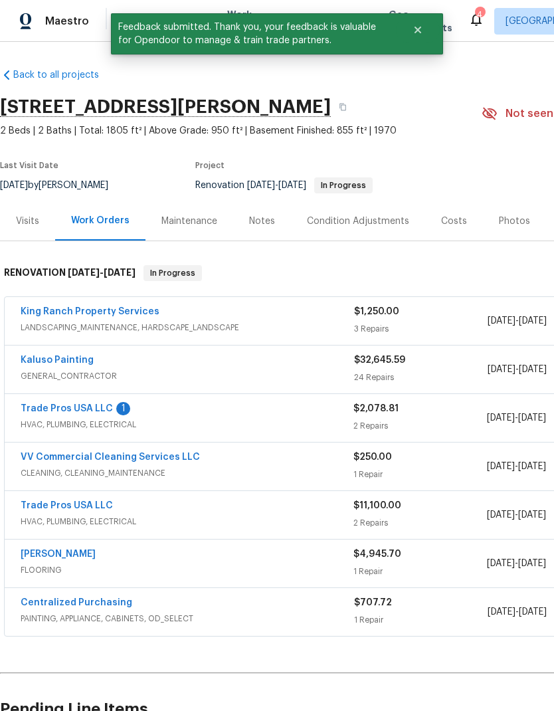
click at [73, 412] on link "Trade Pros USA LLC" at bounding box center [67, 408] width 92 height 9
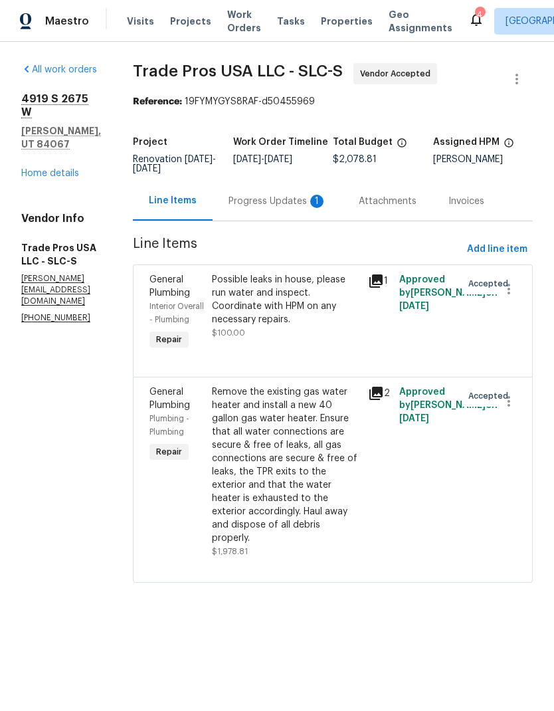
click at [290, 195] on div "Progress Updates 1" at bounding box center [278, 201] width 98 height 13
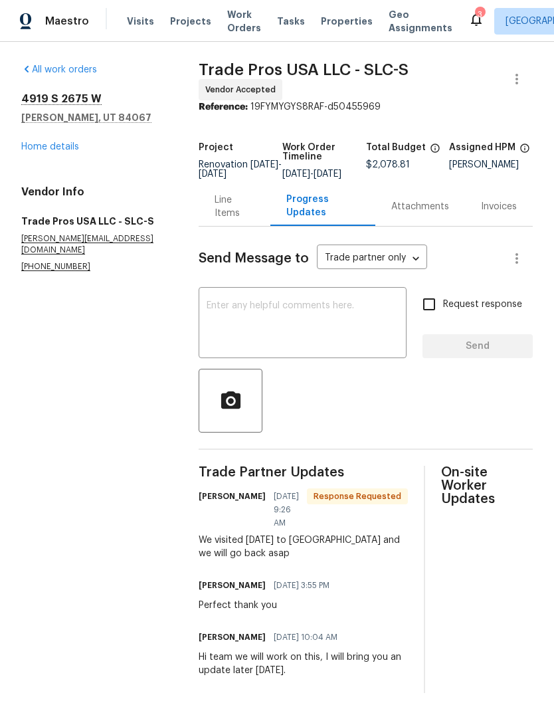
click at [355, 325] on textarea at bounding box center [303, 324] width 192 height 47
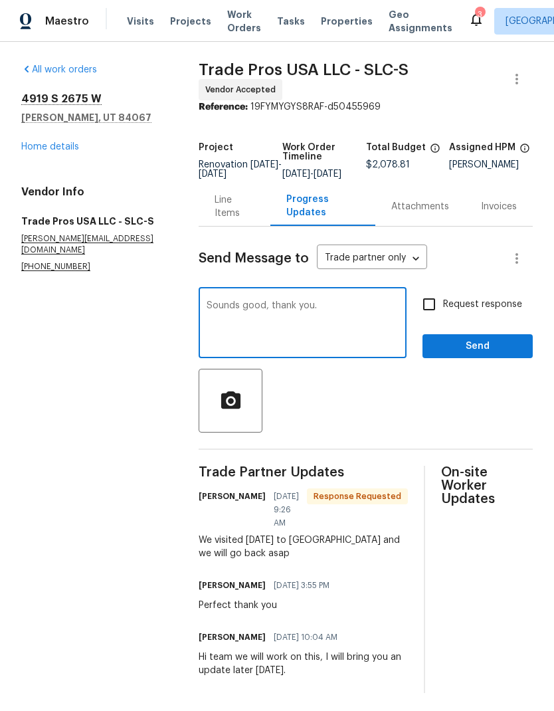
type textarea "Sounds good, thank you."
click at [510, 355] on span "Send" at bounding box center [477, 346] width 89 height 17
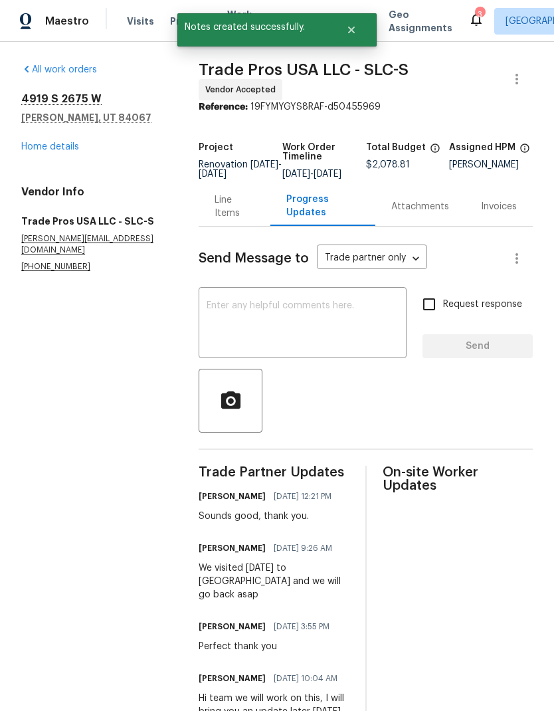
click at [64, 138] on div "[STREET_ADDRESS] Home details" at bounding box center [93, 122] width 145 height 61
click at [58, 150] on link "Home details" at bounding box center [50, 146] width 58 height 9
